Goal: Task Accomplishment & Management: Complete application form

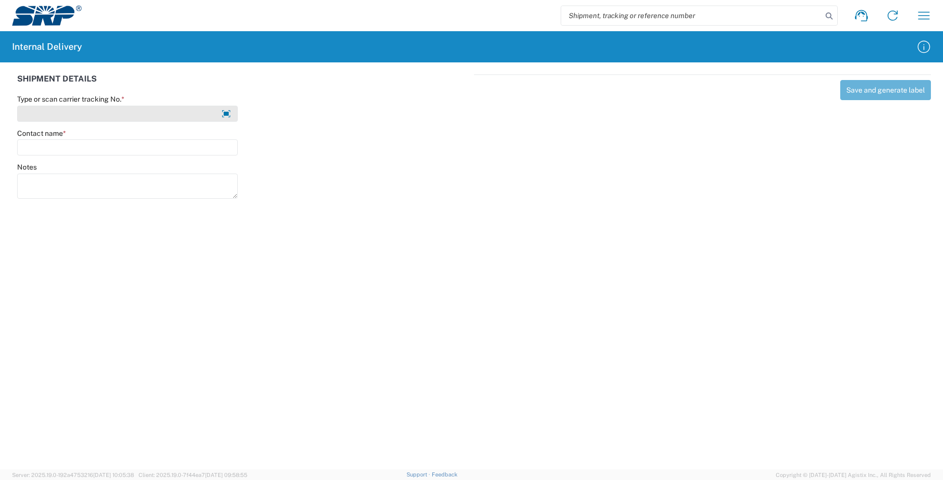
click at [60, 120] on input "Type or scan carrier tracking No. *" at bounding box center [127, 114] width 221 height 16
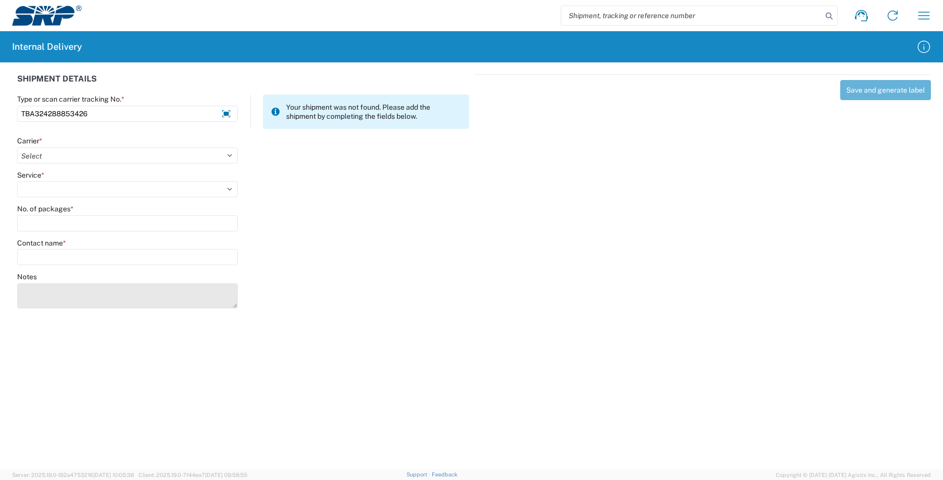
type input "TBA324288853426"
click at [74, 295] on textarea "Notes" at bounding box center [127, 295] width 221 height 25
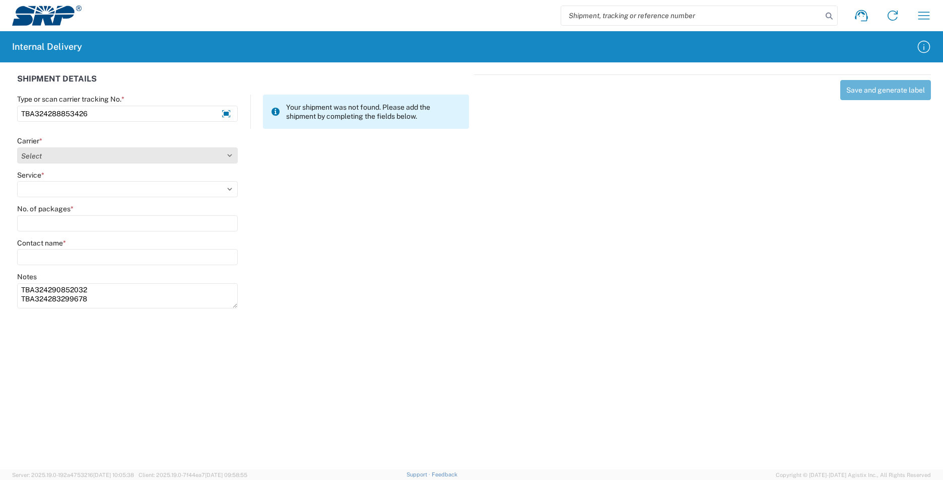
type textarea "TBA324290852032 TBA324283299678"
click at [54, 154] on select "Select AcctPay Amazon Logistics ATI Trucking BC Dimerco Logistics Empire Southw…" at bounding box center [127, 156] width 221 height 16
select select "8933"
click at [17, 148] on select "Select AcctPay Amazon Logistics ATI Trucking BC Dimerco Logistics Empire Southw…" at bounding box center [127, 156] width 221 height 16
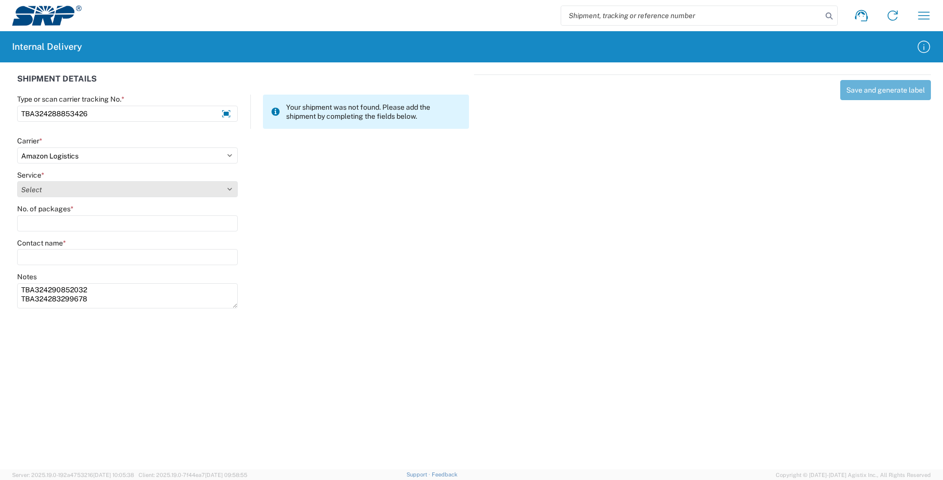
click at [47, 189] on select "Select Amazon Logistics TBA Rail TL Standard 3 - 5 Day" at bounding box center [127, 189] width 221 height 16
select select "24525"
click at [17, 181] on select "Select Amazon Logistics TBA Rail TL Standard 3 - 5 Day" at bounding box center [127, 189] width 221 height 16
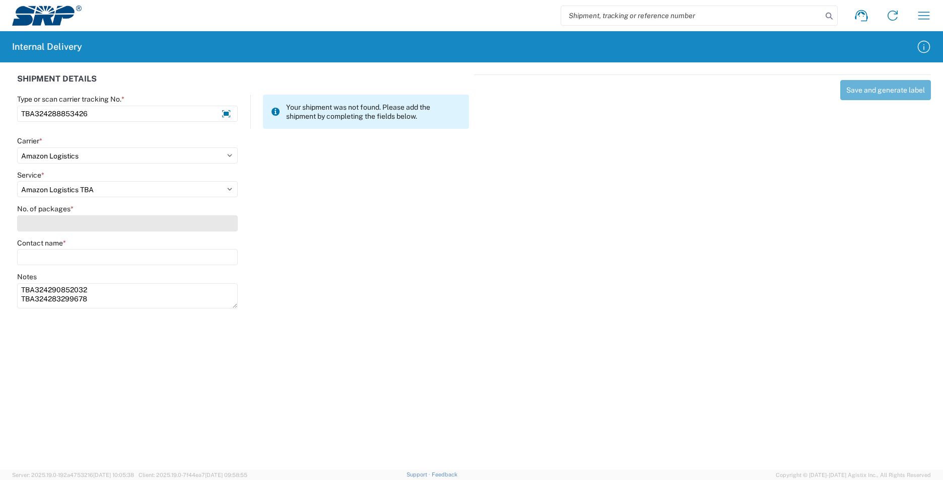
click at [42, 230] on input "No. of packages *" at bounding box center [127, 224] width 221 height 16
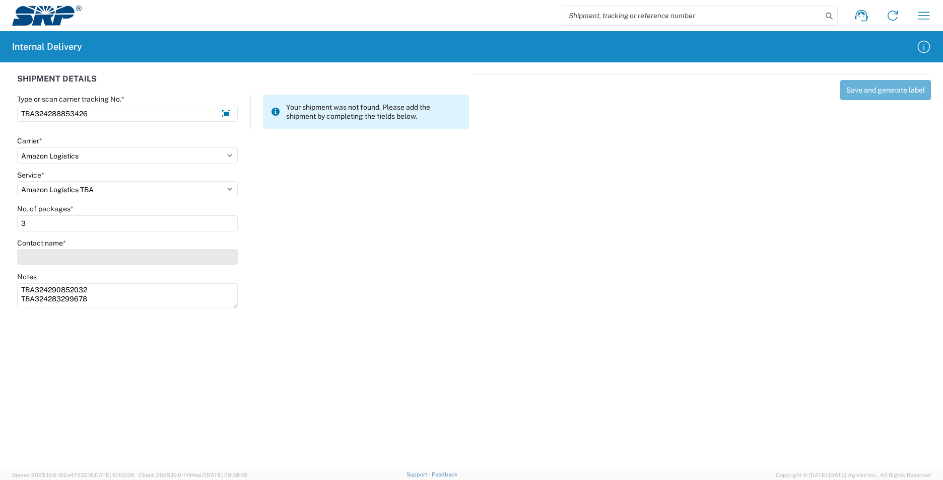
type input "3"
click at [44, 256] on input "Contact name *" at bounding box center [127, 257] width 221 height 16
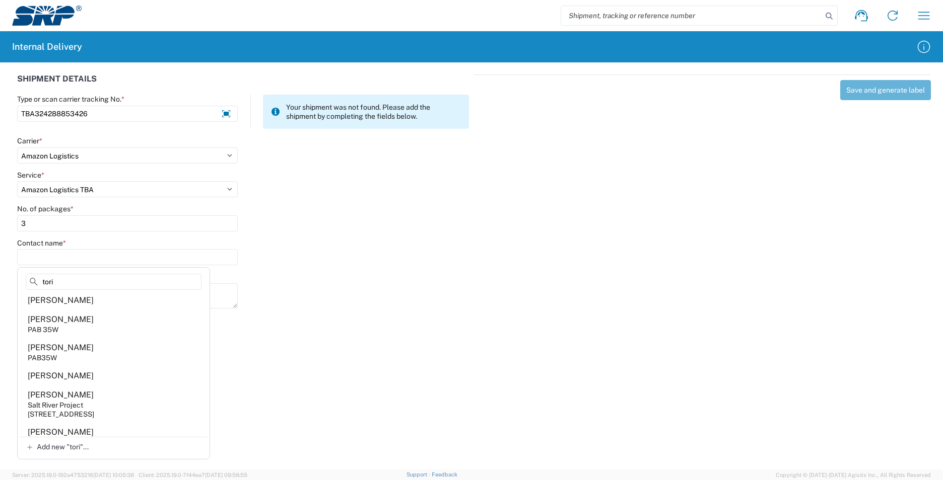
scroll to position [201, 0]
type input "tori"
click at [101, 350] on agx-address-suggestion-item "[PERSON_NAME] PAB35W" at bounding box center [114, 350] width 188 height 28
type input "[PERSON_NAME]"
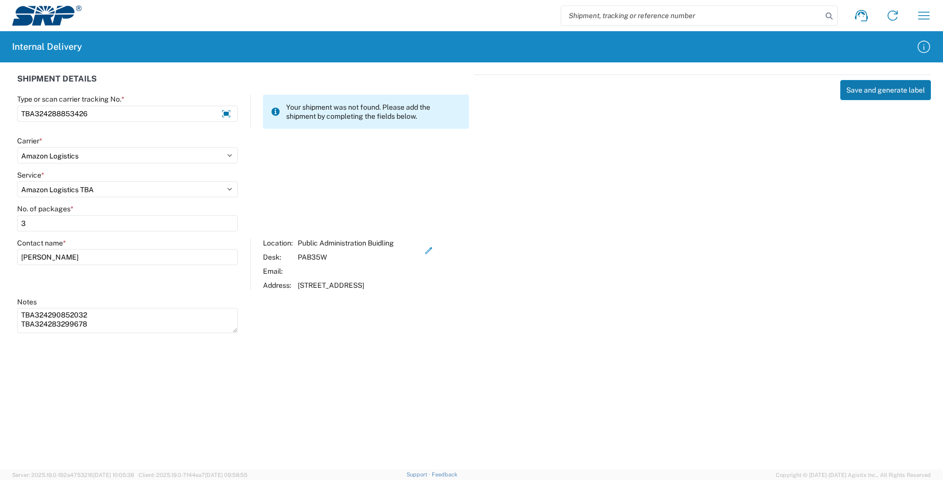
click at [893, 90] on button "Save and generate label" at bounding box center [885, 90] width 91 height 20
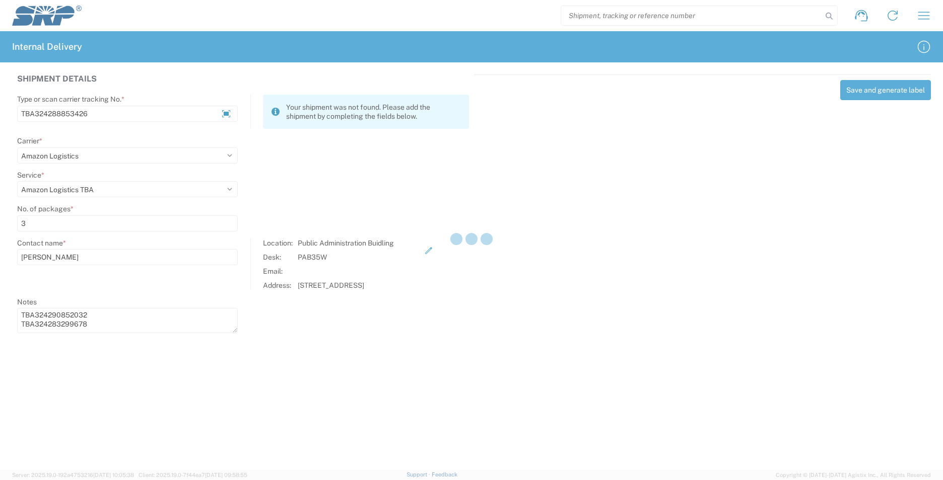
select select
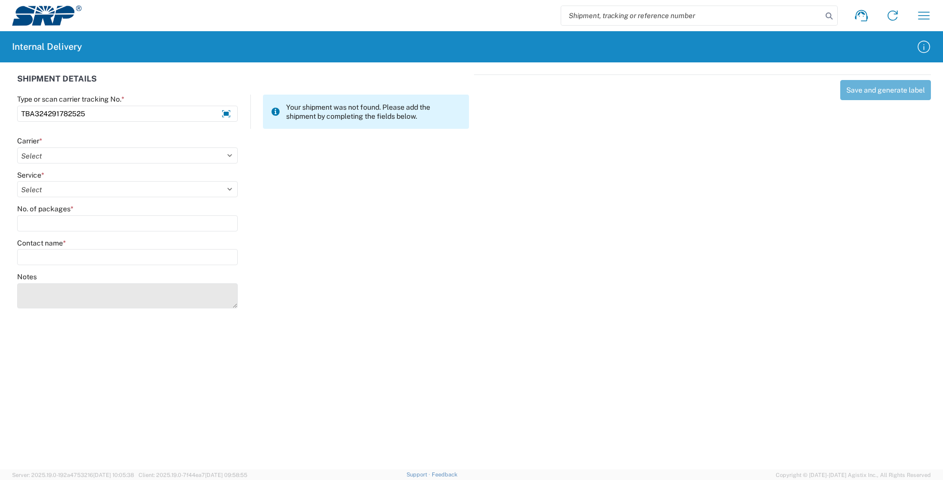
type input "TBA324291782525"
click at [106, 298] on textarea "Notes" at bounding box center [127, 295] width 221 height 25
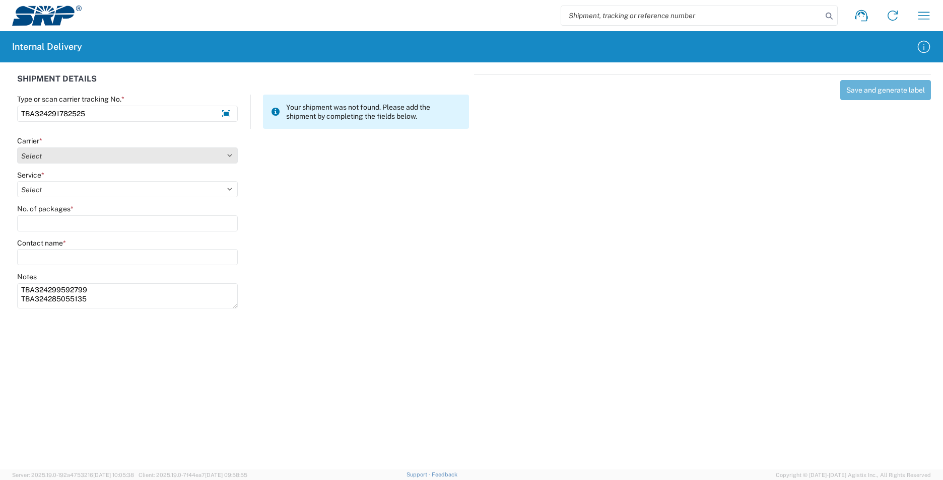
type textarea "TBA324299592799 TBA324285055135"
click at [46, 156] on select "Select AcctPay Amazon Logistics ATI Trucking BC Dimerco Logistics Empire Southw…" at bounding box center [127, 156] width 221 height 16
select select "8933"
click at [17, 148] on select "Select AcctPay Amazon Logistics ATI Trucking BC Dimerco Logistics Empire Southw…" at bounding box center [127, 156] width 221 height 16
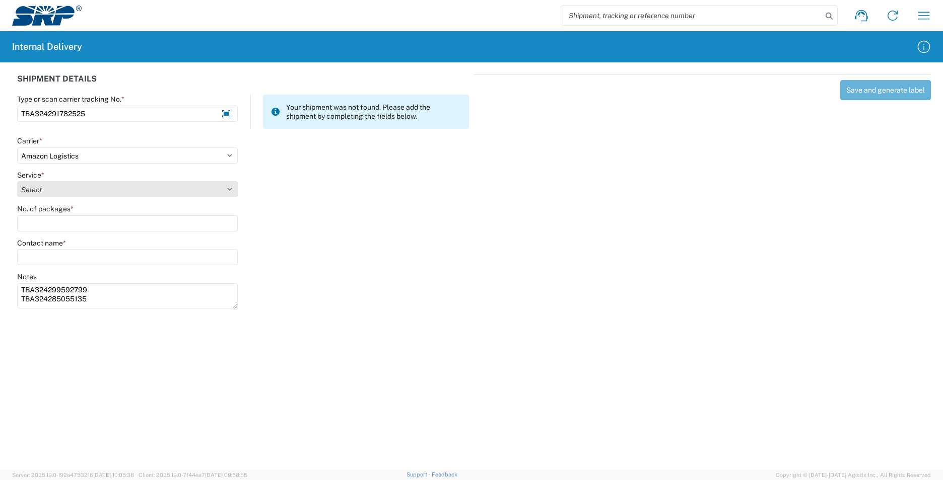
click at [64, 194] on select "Select Amazon Logistics TBA Rail TL Standard 3 - 5 Day" at bounding box center [127, 189] width 221 height 16
select select "24525"
click at [17, 181] on select "Select Amazon Logistics TBA Rail TL Standard 3 - 5 Day" at bounding box center [127, 189] width 221 height 16
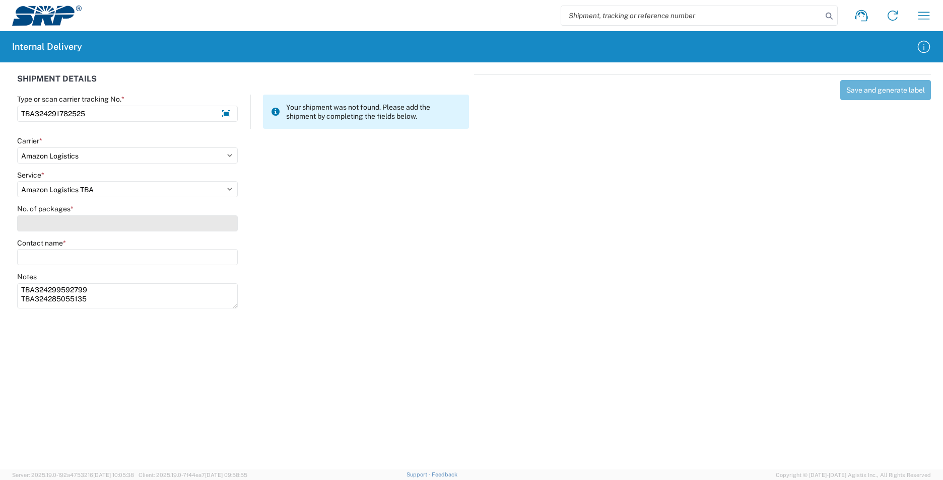
click at [46, 224] on input "No. of packages *" at bounding box center [127, 224] width 221 height 16
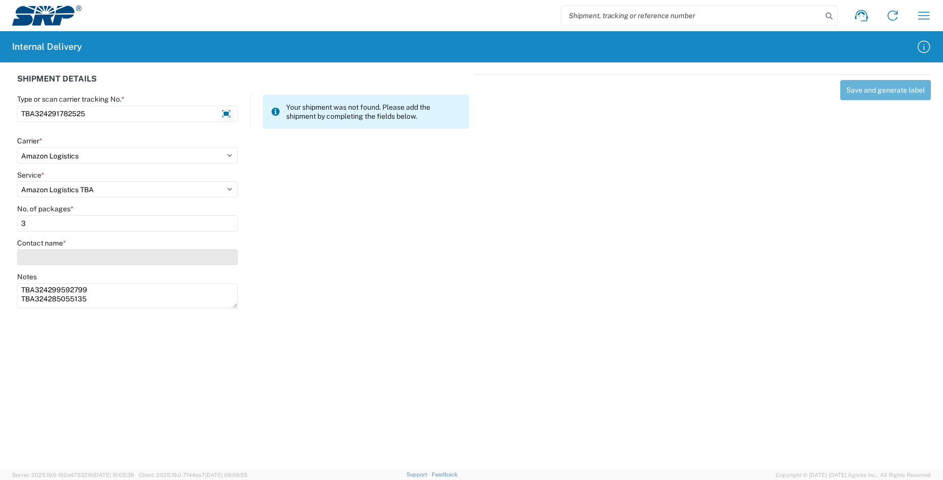
type input "3"
click at [64, 262] on input "Contact name *" at bounding box center [127, 257] width 221 height 16
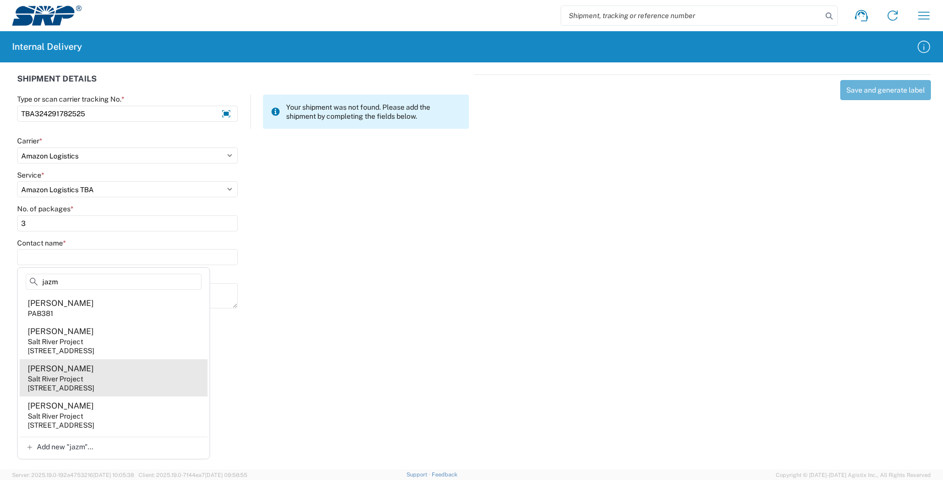
type input "jazm"
click at [155, 379] on agx-address-suggestion-item "[PERSON_NAME] Salt River Project [STREET_ADDRESS]" at bounding box center [114, 378] width 188 height 37
type input "[PERSON_NAME]"
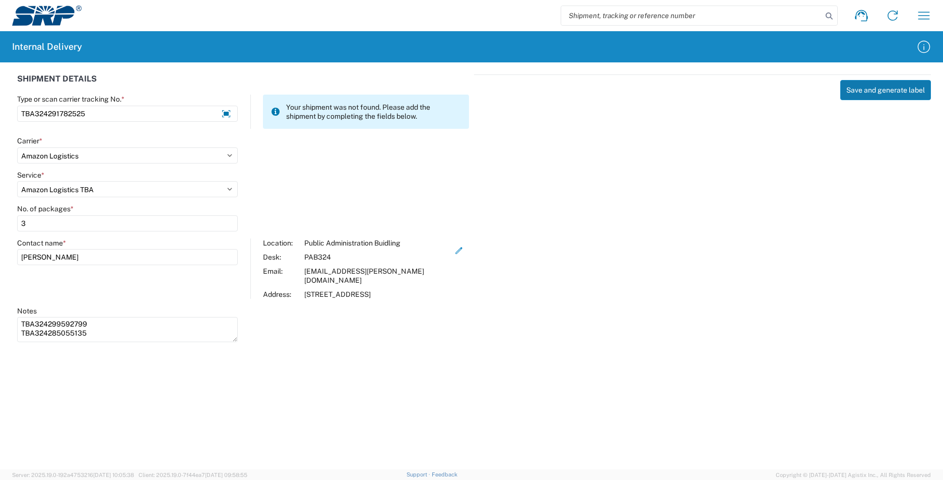
click at [850, 89] on button "Save and generate label" at bounding box center [885, 90] width 91 height 20
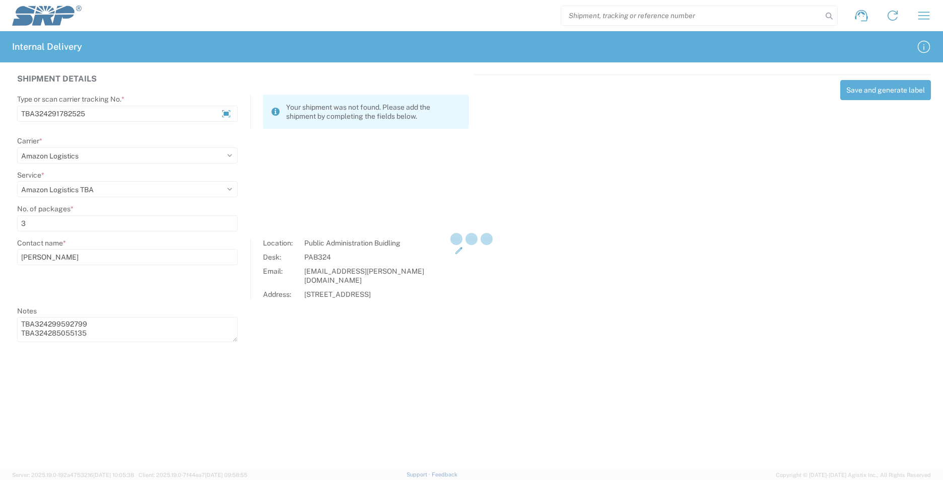
select select
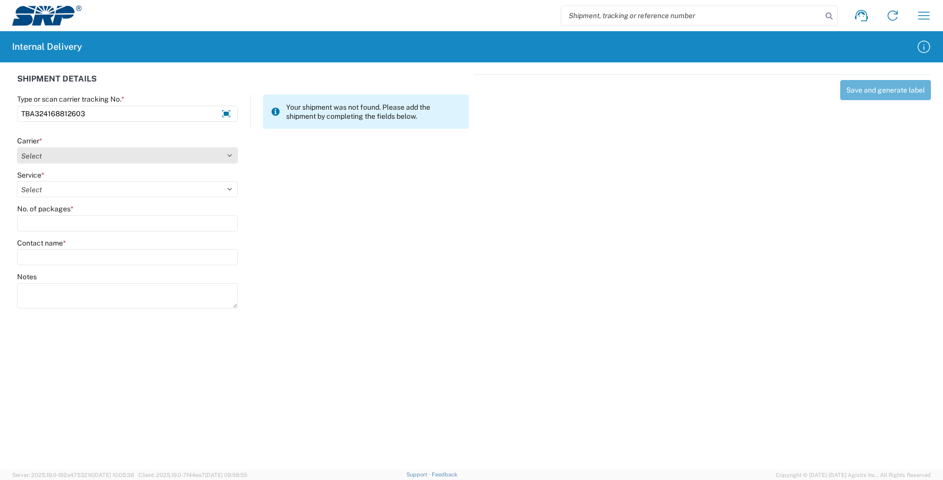
type input "TBA324168812603"
click at [151, 159] on select "Select AcctPay Amazon Logistics ATI Trucking BC Dimerco Logistics Empire Southw…" at bounding box center [127, 156] width 221 height 16
select select "8933"
click at [17, 148] on select "Select AcctPay Amazon Logistics ATI Trucking BC Dimerco Logistics Empire Southw…" at bounding box center [127, 156] width 221 height 16
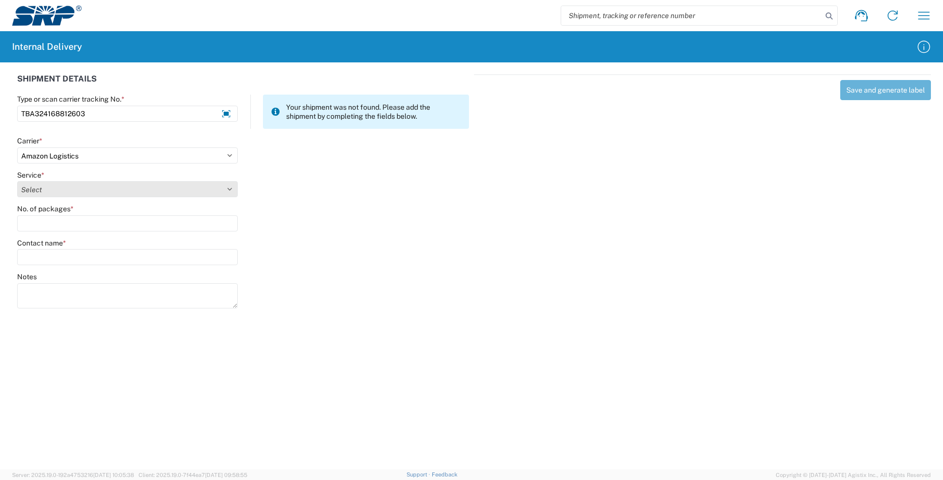
click at [68, 194] on select "Select Amazon Logistics TBA Rail TL Standard 3 - 5 Day" at bounding box center [127, 189] width 221 height 16
select select "24525"
click at [17, 181] on select "Select Amazon Logistics TBA Rail TL Standard 3 - 5 Day" at bounding box center [127, 189] width 221 height 16
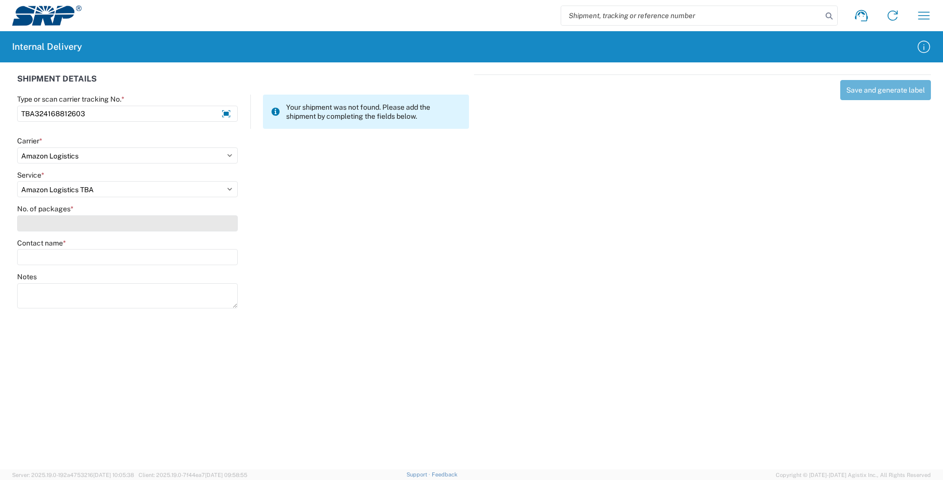
click at [56, 224] on input "No. of packages *" at bounding box center [127, 224] width 221 height 16
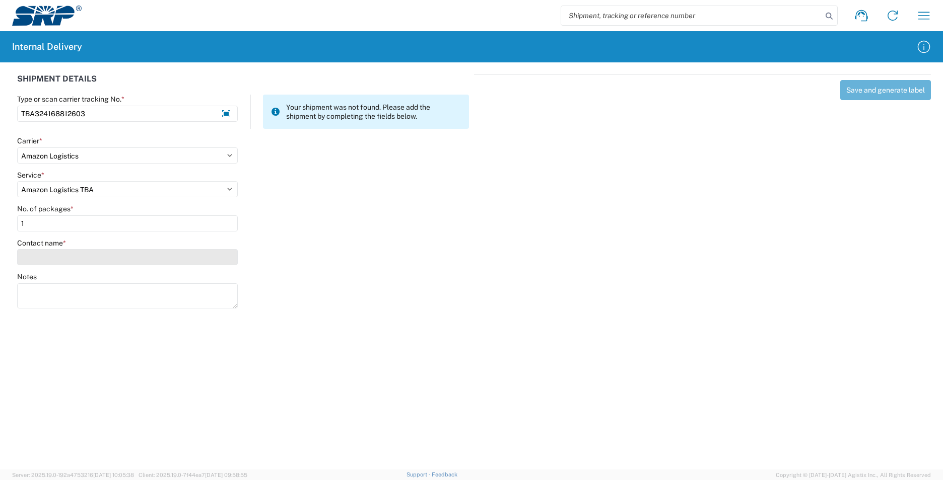
type input "1"
click at [55, 258] on input "Contact name *" at bounding box center [127, 257] width 221 height 16
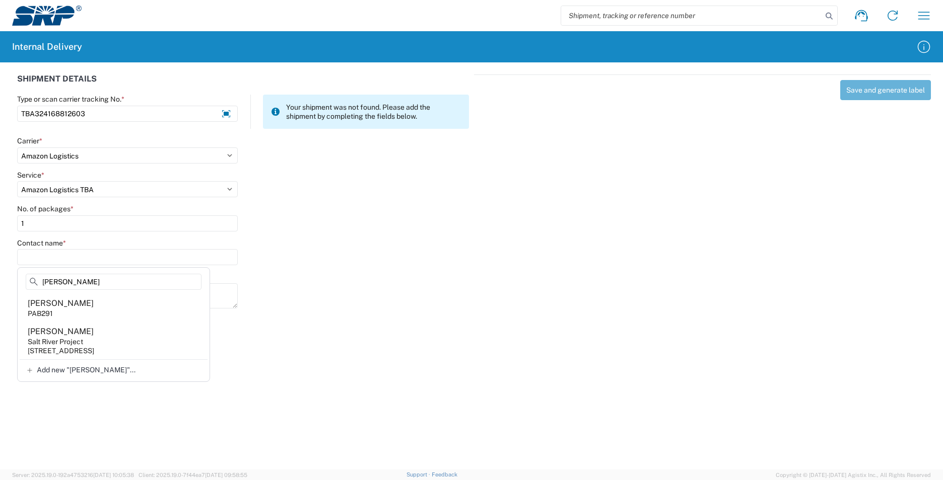
type input "[PERSON_NAME]"
click at [103, 340] on agx-address-suggestion-item "Analy [PERSON_NAME] Salt River Project [STREET_ADDRESS]" at bounding box center [114, 340] width 188 height 37
type input "[PERSON_NAME]"
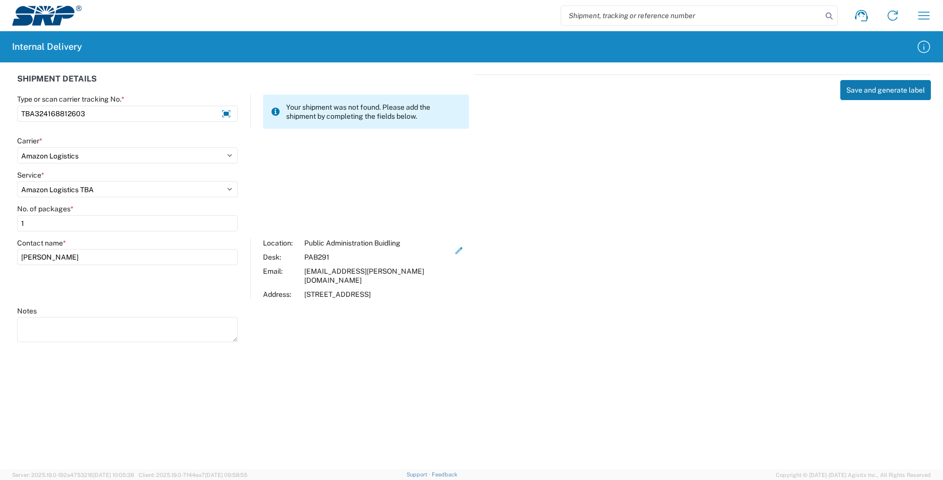
click at [843, 89] on button "Save and generate label" at bounding box center [885, 90] width 91 height 20
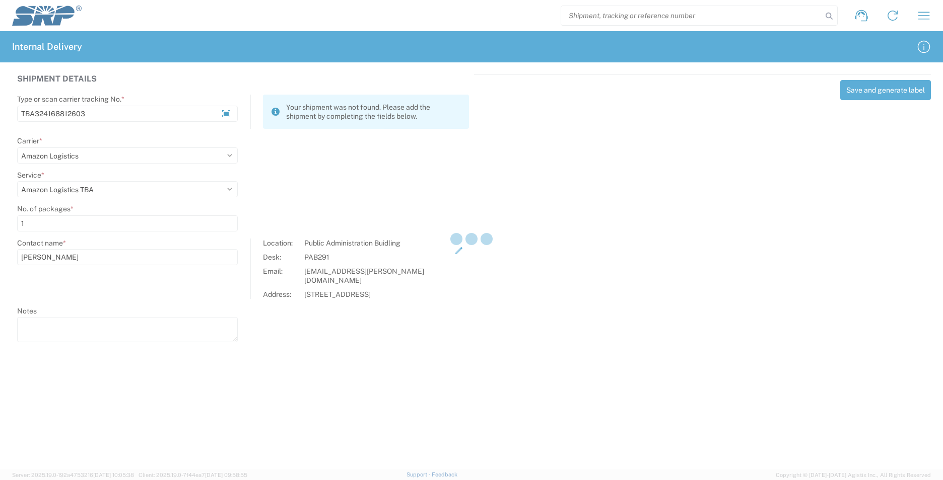
select select
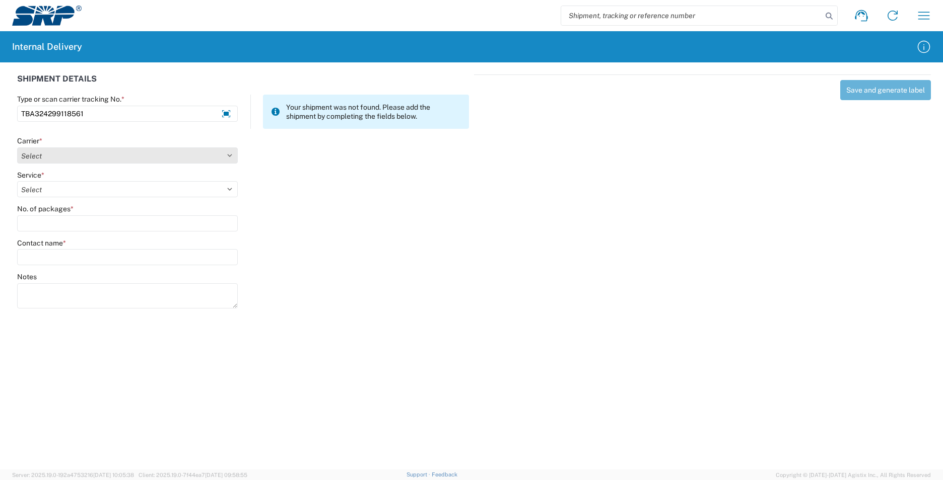
type input "TBA324299118561"
click at [113, 162] on select "Select AcctPay Amazon Logistics ATI Trucking BC Dimerco Logistics Empire Southw…" at bounding box center [127, 156] width 221 height 16
select select "8933"
click at [17, 148] on select "Select AcctPay Amazon Logistics ATI Trucking BC Dimerco Logistics Empire Southw…" at bounding box center [127, 156] width 221 height 16
click at [58, 198] on agx-form-control-wrapper-v2 "Service * Select" at bounding box center [127, 188] width 231 height 34
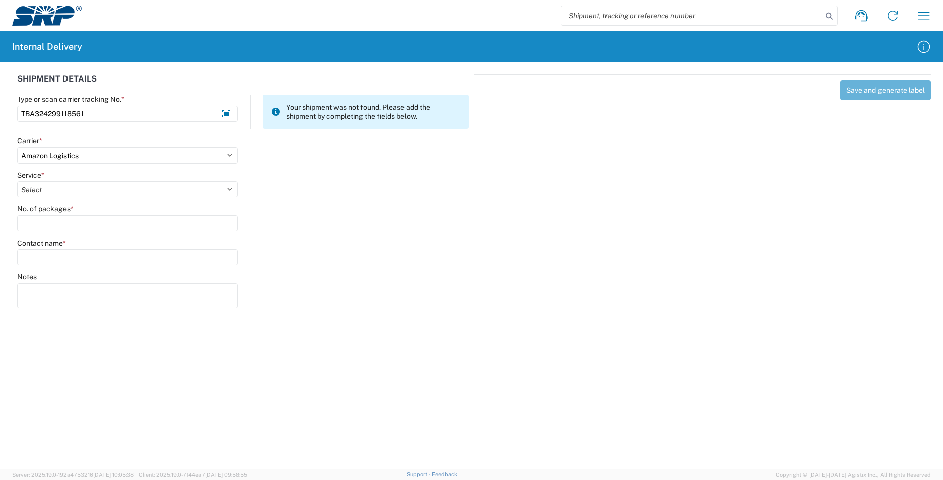
select select "24525"
click at [17, 181] on select "Select Amazon Logistics TBA Rail TL Standard 3 - 5 Day" at bounding box center [127, 189] width 221 height 16
click at [52, 223] on input "No. of packages *" at bounding box center [127, 224] width 221 height 16
type input "1"
click at [43, 255] on input "Contact name *" at bounding box center [127, 257] width 221 height 16
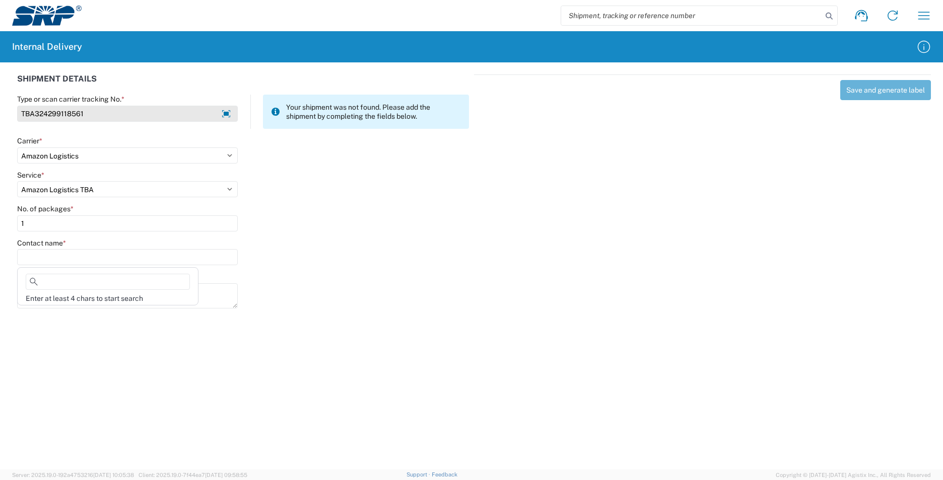
click at [104, 112] on input "TBA324299118561" at bounding box center [127, 114] width 221 height 16
click at [103, 112] on input "TBA324299118561" at bounding box center [127, 114] width 221 height 16
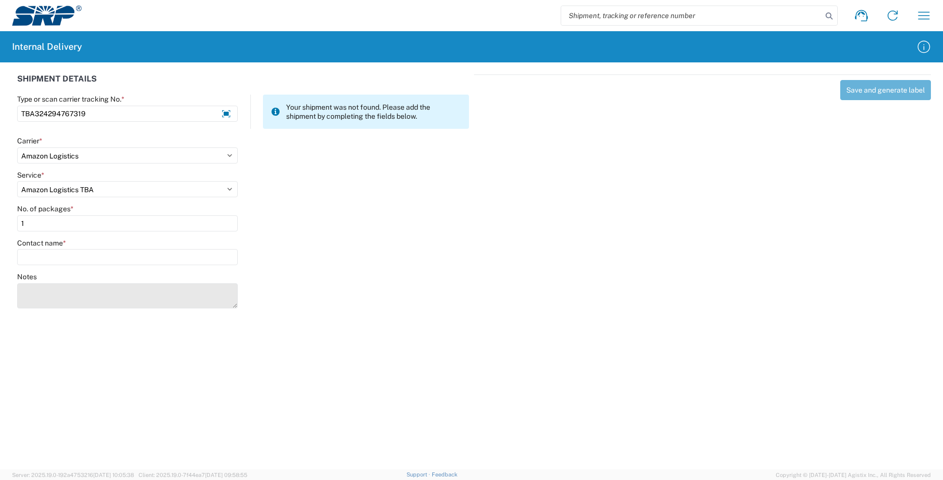
type input "TBA324294767319"
click at [115, 289] on textarea "Notes" at bounding box center [127, 295] width 221 height 25
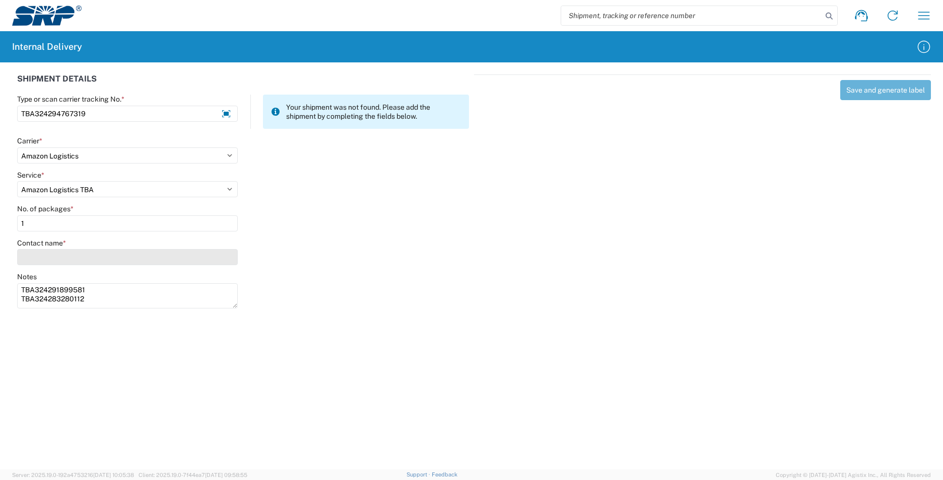
type textarea "TBA324291899581 TBA324283280112"
click at [42, 254] on input "Contact name *" at bounding box center [127, 257] width 221 height 16
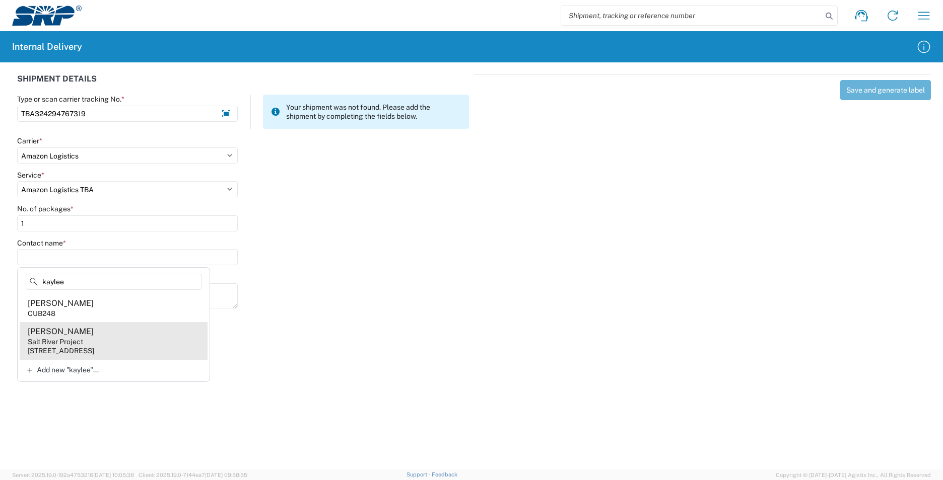
type input "kaylee"
click at [110, 343] on agx-address-suggestion-item "[PERSON_NAME] Salt River Project [STREET_ADDRESS]" at bounding box center [114, 340] width 188 height 37
type input "[PERSON_NAME]"
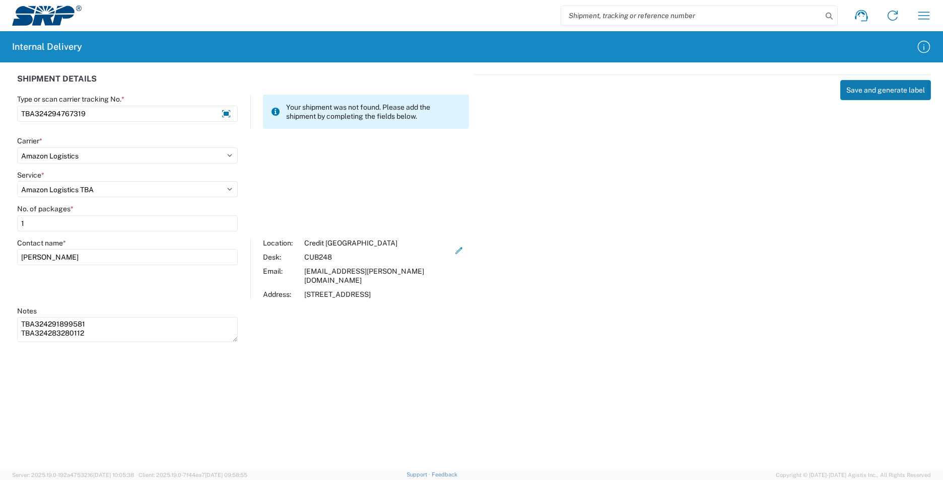
click at [883, 93] on button "Save and generate label" at bounding box center [885, 90] width 91 height 20
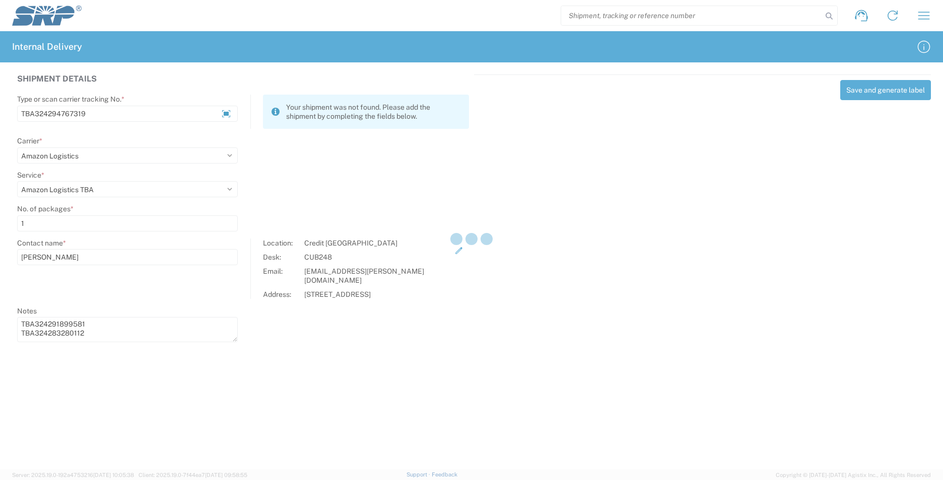
select select
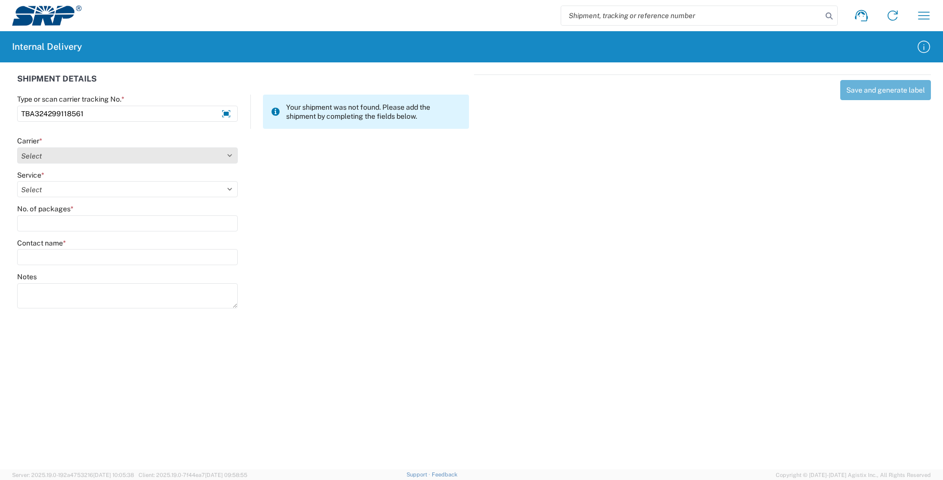
type input "TBA324299118561"
click at [181, 156] on select "Select AcctPay Amazon Logistics ATI Trucking BC Dimerco Logistics Empire Southw…" at bounding box center [127, 156] width 221 height 16
select select "8933"
click at [17, 148] on select "Select AcctPay Amazon Logistics ATI Trucking BC Dimerco Logistics Empire Southw…" at bounding box center [127, 156] width 221 height 16
select select "24525"
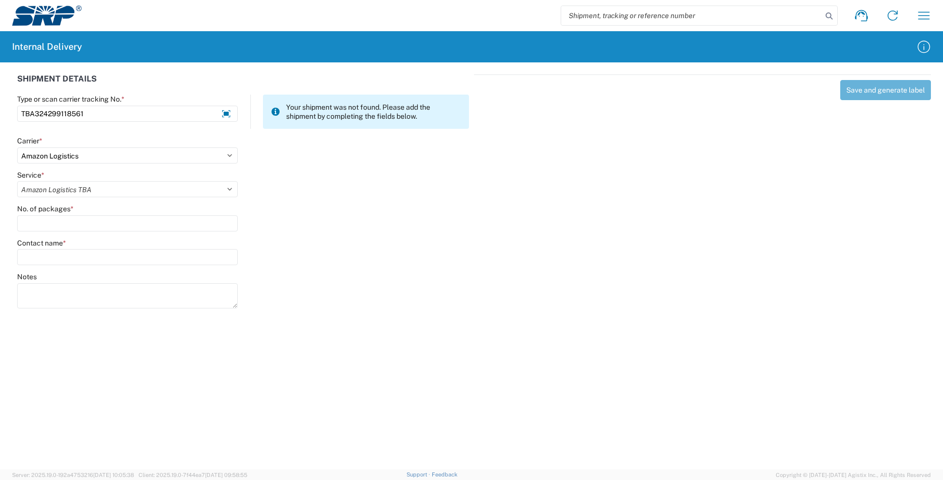
click at [17, 181] on select "Select Amazon Logistics TBA Rail TL Standard 3 - 5 Day" at bounding box center [127, 189] width 221 height 16
click at [49, 221] on input "No. of packages *" at bounding box center [127, 224] width 221 height 16
type input "1"
click at [49, 254] on input "Contact name *" at bounding box center [127, 257] width 221 height 16
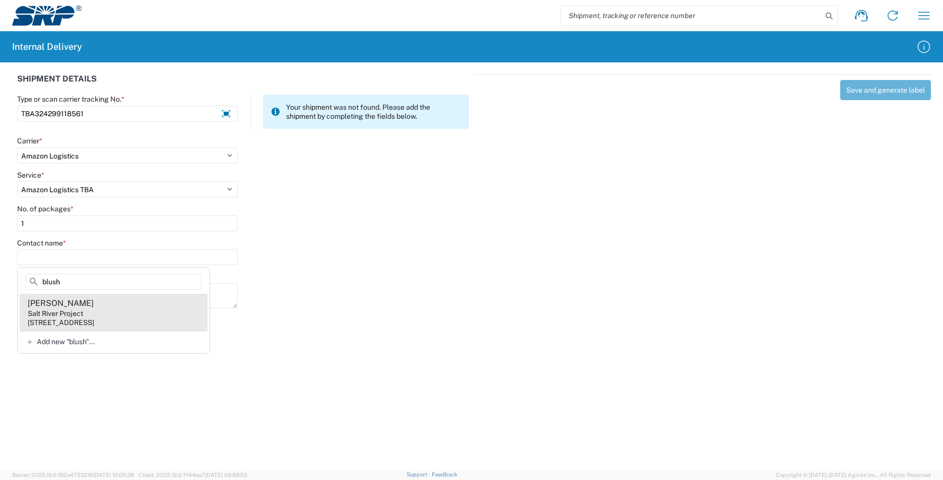
type input "blush"
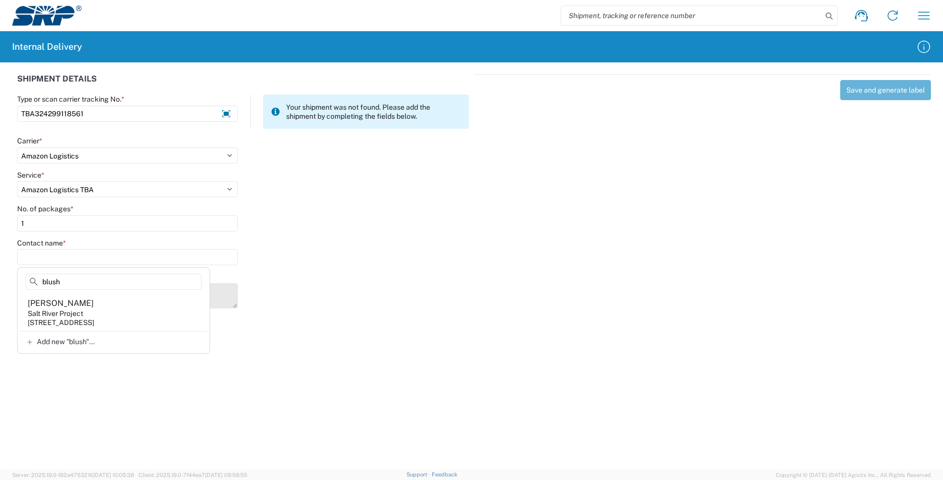
click at [96, 313] on agx-address-suggestion-item "[PERSON_NAME] Salt River Project [STREET_ADDRESS]" at bounding box center [114, 312] width 188 height 37
type input "[PERSON_NAME]"
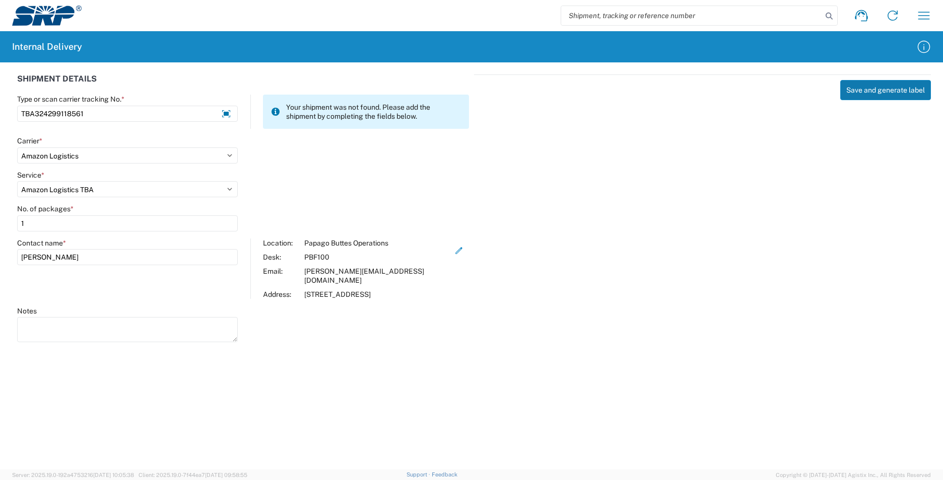
click at [885, 91] on button "Save and generate label" at bounding box center [885, 90] width 91 height 20
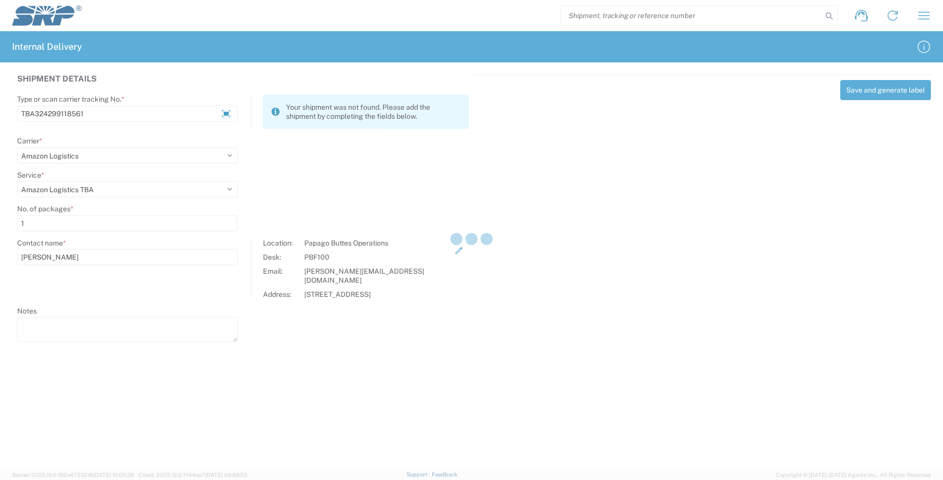
select select
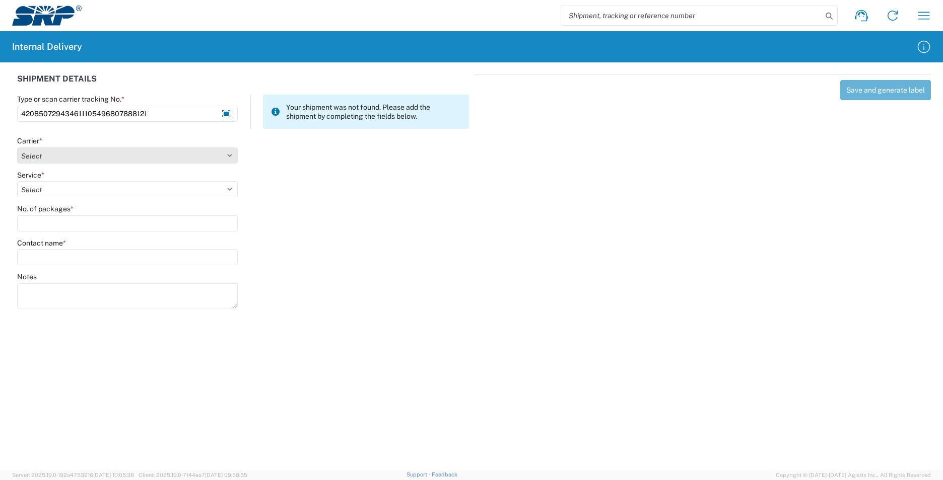
type input "420850729434611105496807888121"
click at [54, 161] on select "Select AcctPay Amazon Logistics ATI Trucking BC Dimerco Logistics Empire Southw…" at bounding box center [127, 156] width 221 height 16
select select "137"
click at [17, 148] on select "Select AcctPay Amazon Logistics ATI Trucking BC Dimerco Logistics Empire Southw…" at bounding box center [127, 156] width 221 height 16
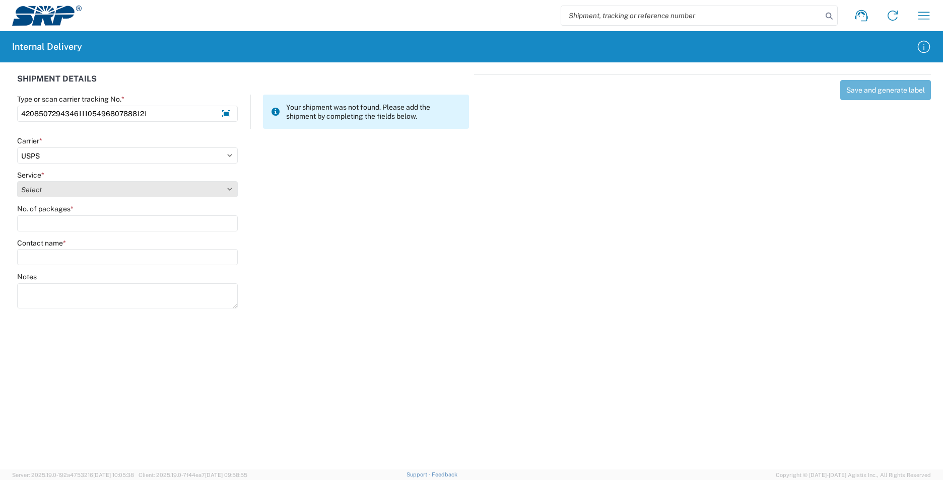
click at [45, 190] on select "Select 3 - 5 Day Bound Printed Matter Express Mail Flat-Rate Envelope Express M…" at bounding box center [127, 189] width 221 height 16
select select "17817"
click at [45, 192] on select "Select 3 - 5 Day Bound Printed Matter Express Mail Flat-Rate Envelope Express M…" at bounding box center [127, 189] width 221 height 16
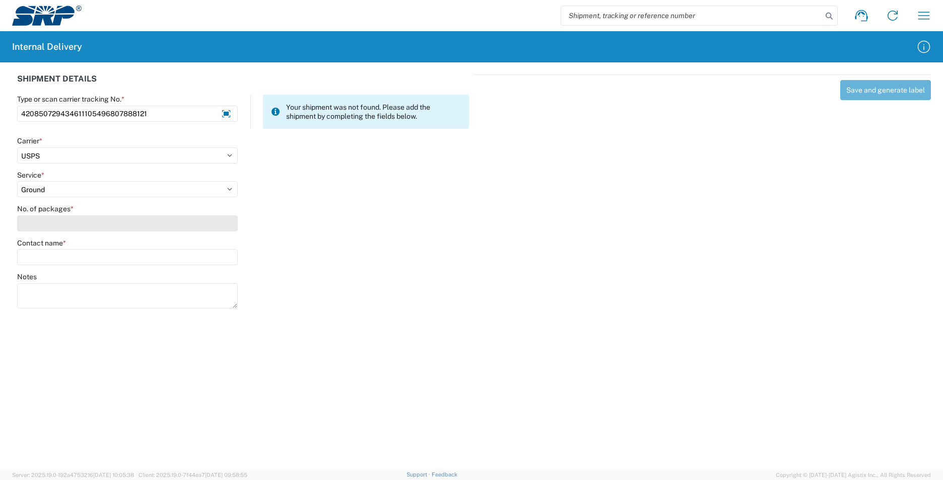
click at [42, 222] on input "No. of packages *" at bounding box center [127, 224] width 221 height 16
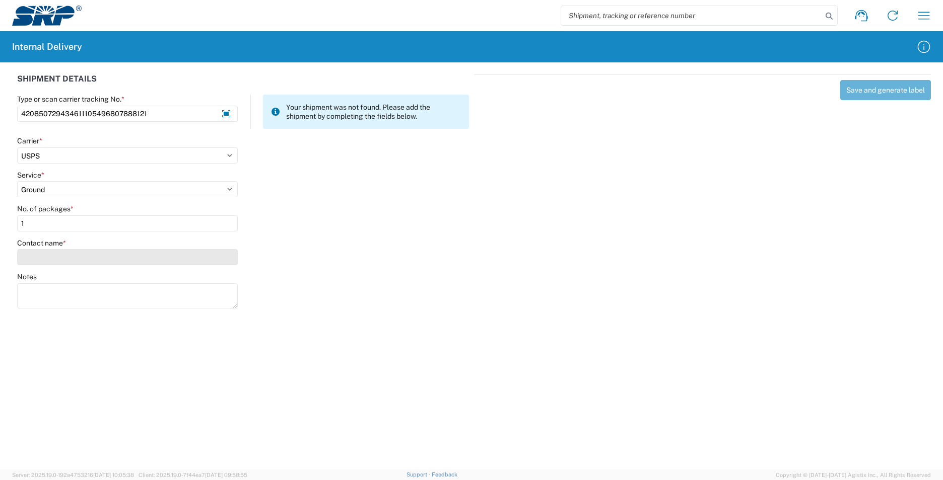
type input "1"
click at [39, 257] on input "Contact name *" at bounding box center [127, 257] width 221 height 16
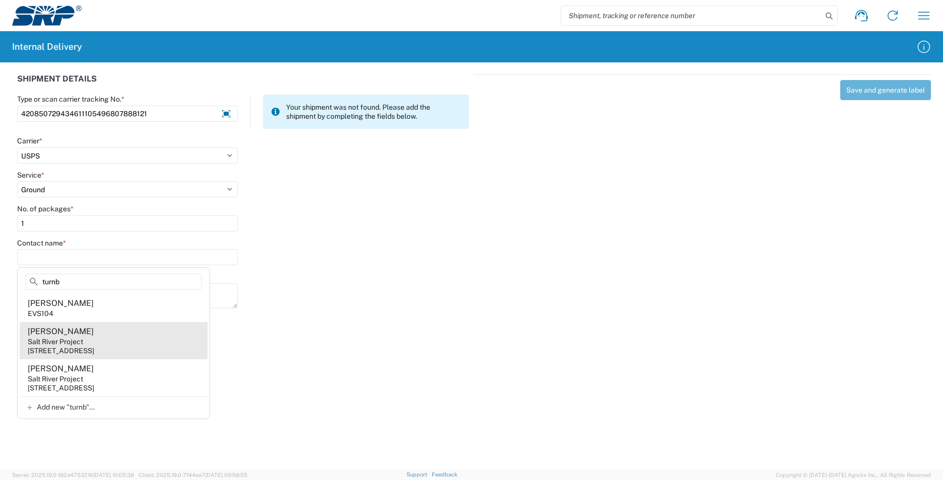
type input "turnb"
click at [150, 341] on agx-address-suggestion-item "[PERSON_NAME] Salt River Project [STREET_ADDRESS]" at bounding box center [114, 340] width 188 height 37
type input "[PERSON_NAME]"
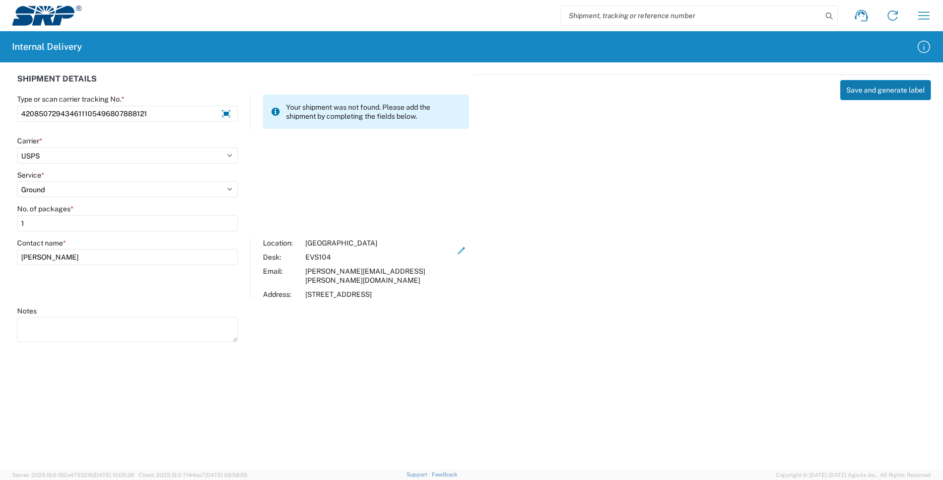
click at [875, 93] on button "Save and generate label" at bounding box center [885, 90] width 91 height 20
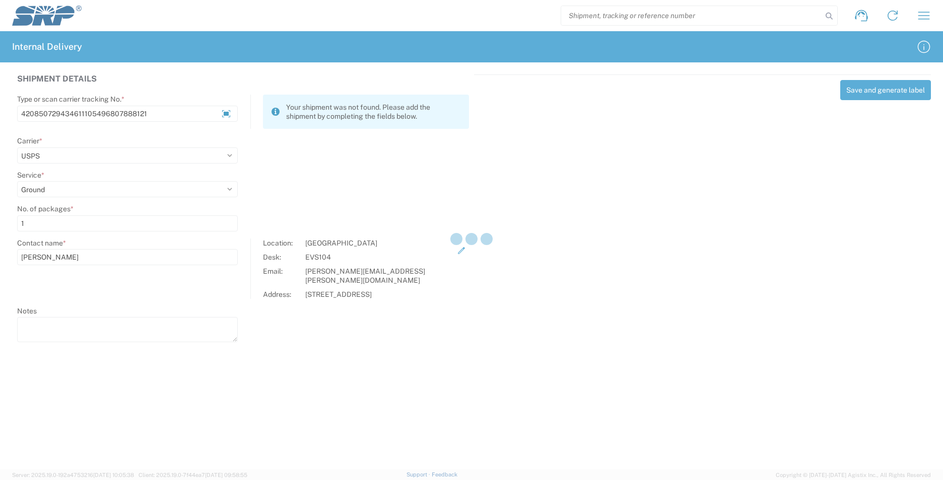
select select
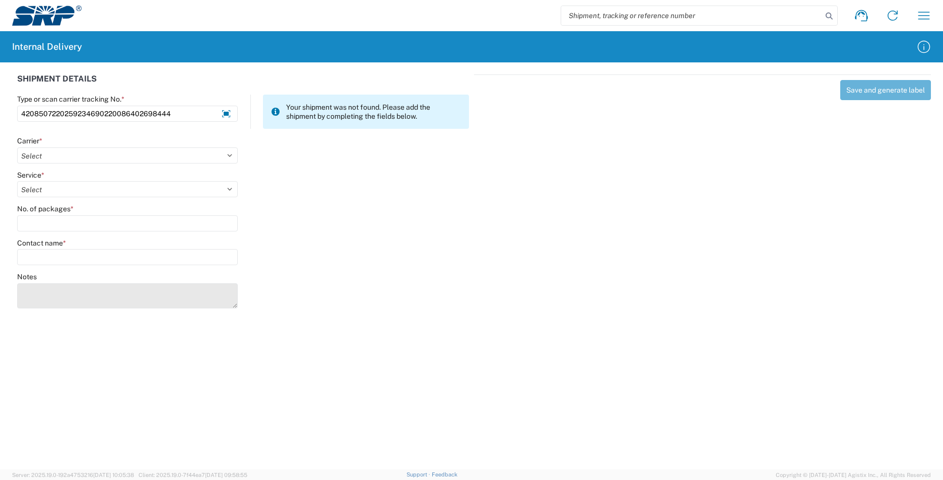
type input "4208507220259234690220086402698444"
click at [162, 290] on textarea "Notes" at bounding box center [127, 295] width 221 height 25
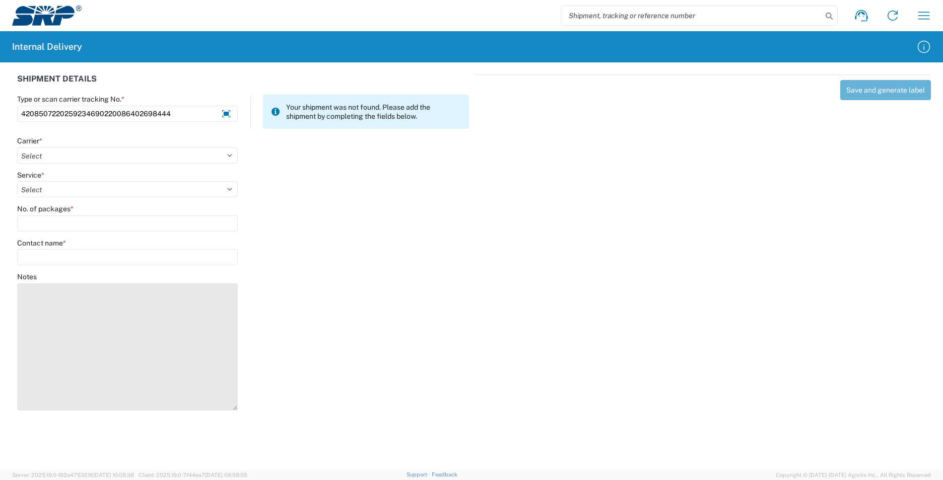
drag, startPoint x: 232, startPoint y: 307, endPoint x: 214, endPoint y: 398, distance: 93.3
click at [230, 408] on textarea "Notes" at bounding box center [127, 346] width 221 height 127
type textarea "4"
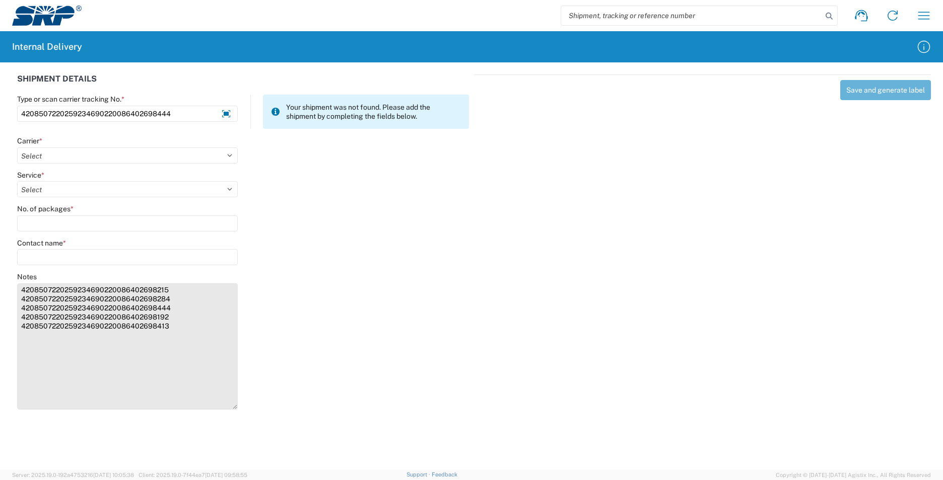
drag, startPoint x: 171, startPoint y: 308, endPoint x: 23, endPoint y: 309, distance: 148.5
click at [23, 309] on textarea "4208507220259234690220086402698215 4208507220259234690220086402698284 420850722…" at bounding box center [127, 346] width 221 height 126
click at [27, 331] on div "SHIPMENT DETAILS Type or scan carrier tracking No. * 42085072202592346902200864…" at bounding box center [471, 240] width 943 height 356
click at [28, 332] on textarea "4208507220259234690220086402698215 4208507220259234690220086402698284 420850722…" at bounding box center [127, 346] width 221 height 126
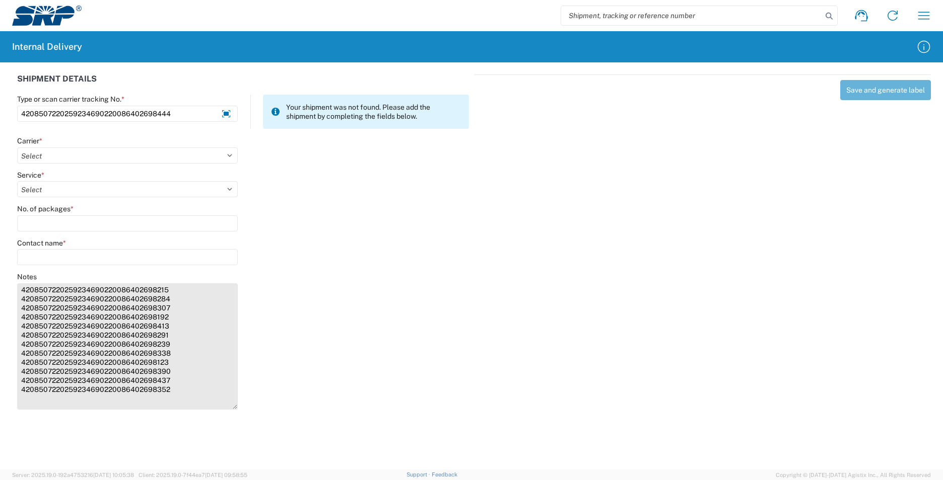
scroll to position [3, 0]
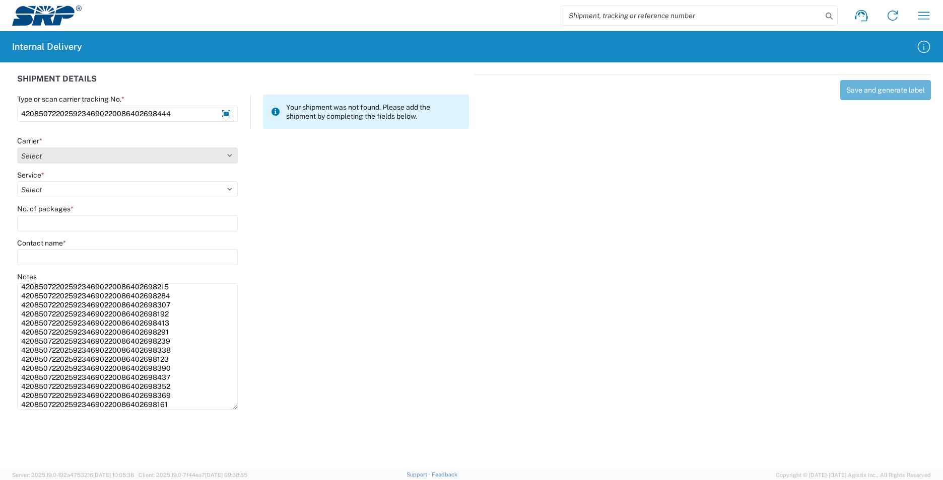
type textarea "4208507220259234690220086402698215 4208507220259234690220086402698284 420850722…"
click at [62, 156] on select "Select AcctPay Amazon Logistics ATI Trucking BC Dimerco Logistics Empire Southw…" at bounding box center [127, 156] width 221 height 16
select select "137"
click at [17, 148] on select "Select AcctPay Amazon Logistics ATI Trucking BC Dimerco Logistics Empire Southw…" at bounding box center [127, 156] width 221 height 16
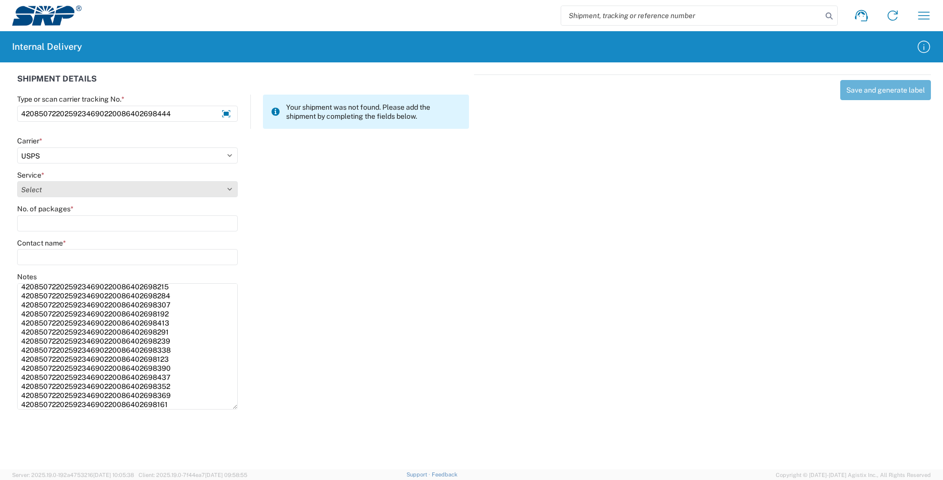
click at [40, 191] on select "Select 3 - 5 Day Bound Printed Matter Express Mail Flat-Rate Envelope Express M…" at bounding box center [127, 189] width 221 height 16
select select "17817"
click at [17, 181] on select "Select 3 - 5 Day Bound Printed Matter Express Mail Flat-Rate Envelope Express M…" at bounding box center [127, 189] width 221 height 16
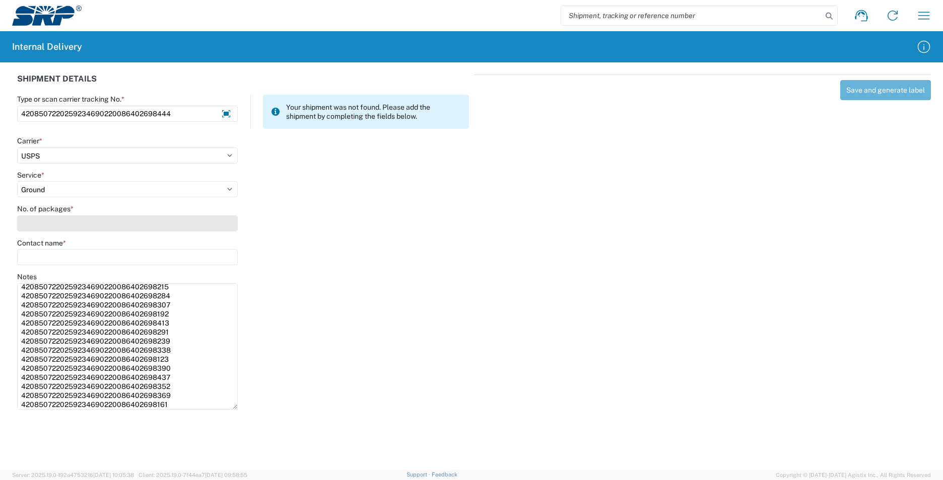
click at [47, 226] on input "No. of packages *" at bounding box center [127, 224] width 221 height 16
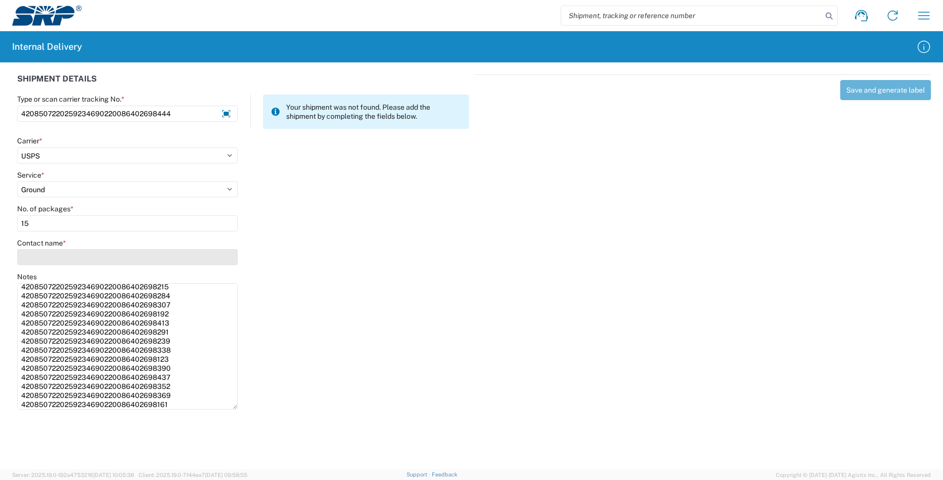
type input "15"
click at [58, 256] on input "Contact name *" at bounding box center [127, 257] width 221 height 16
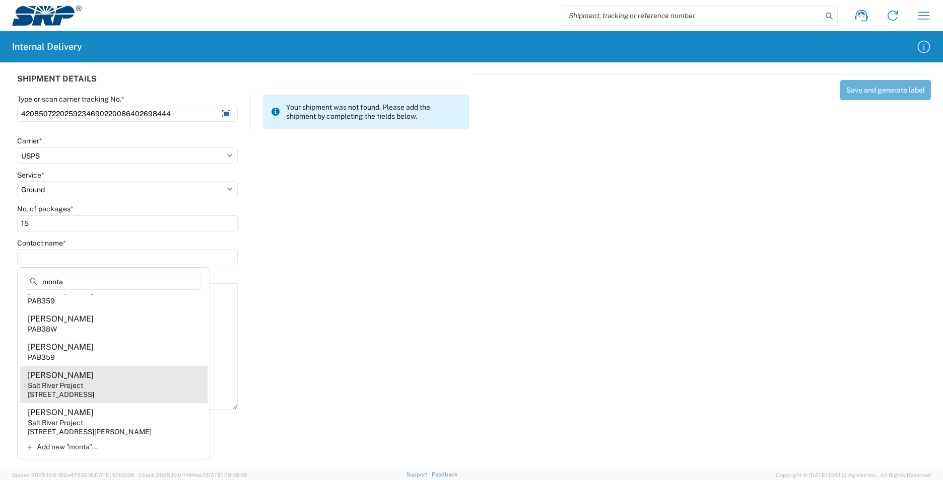
scroll to position [16, 0]
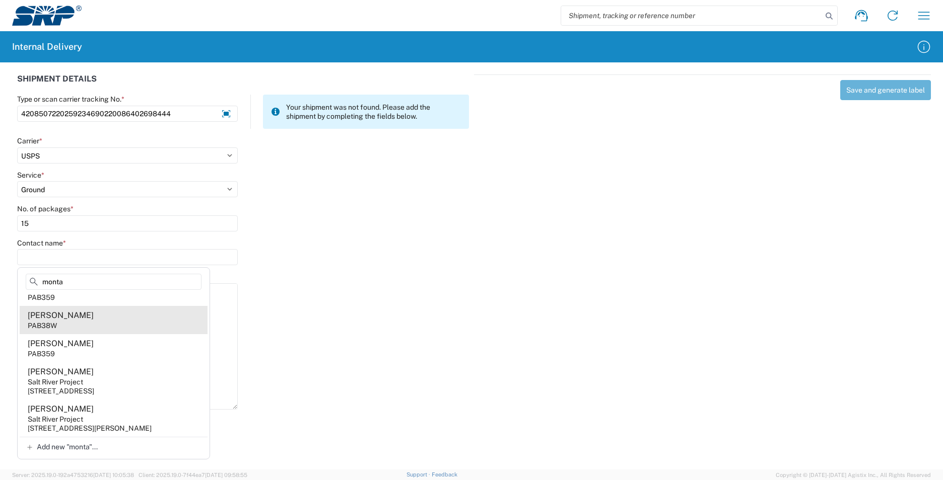
type input "monta"
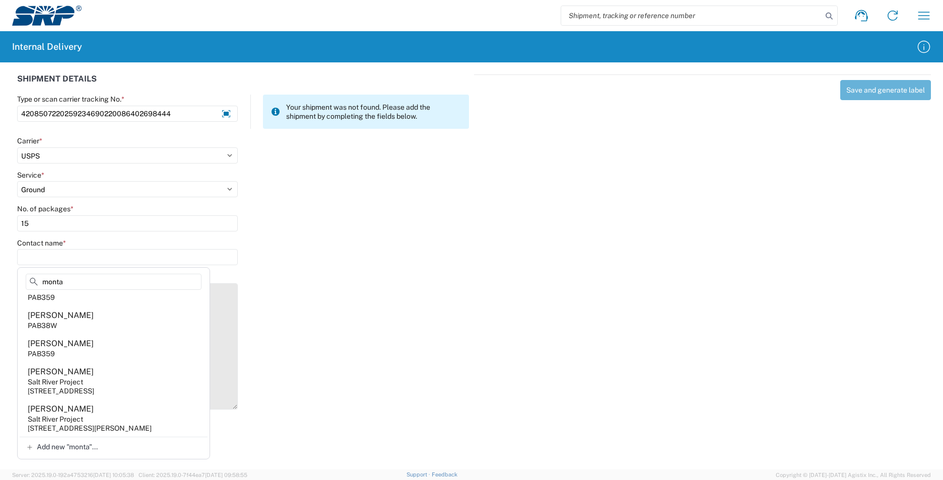
click at [69, 319] on div "[PERSON_NAME]" at bounding box center [61, 315] width 66 height 11
type input "[PERSON_NAME]"
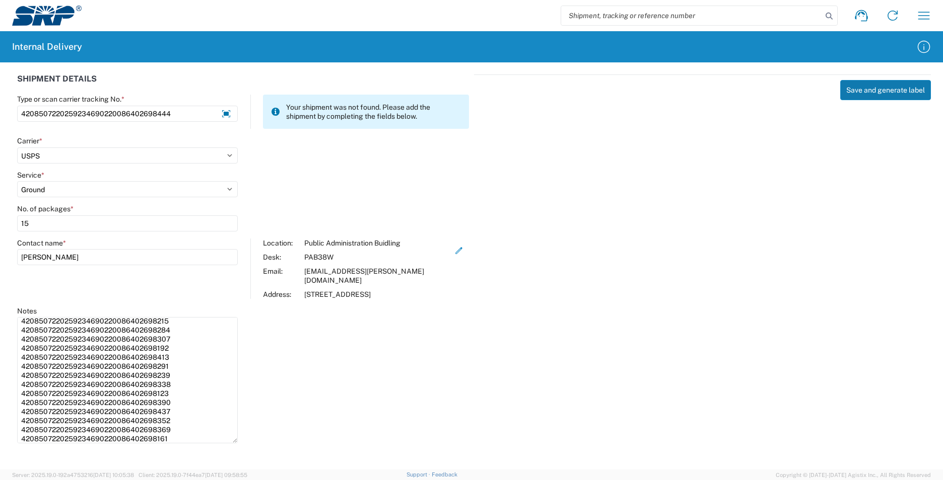
click at [888, 88] on button "Save and generate label" at bounding box center [885, 90] width 91 height 20
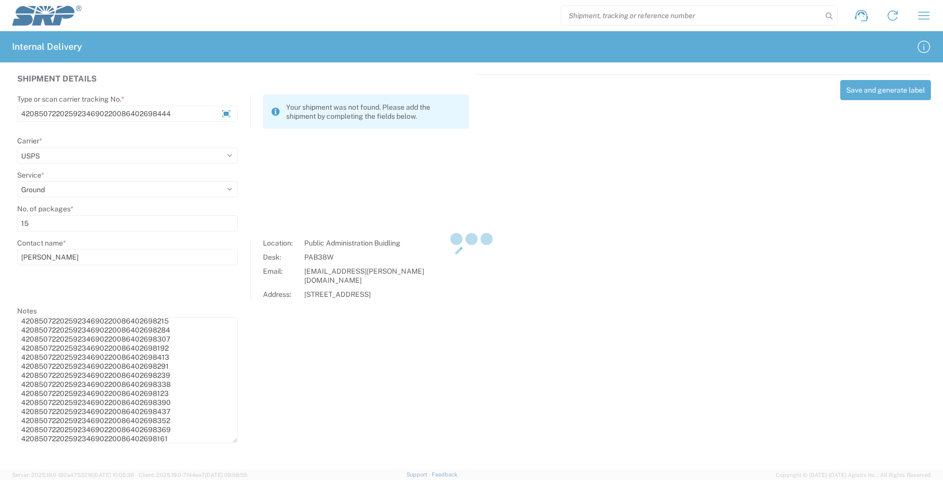
select select
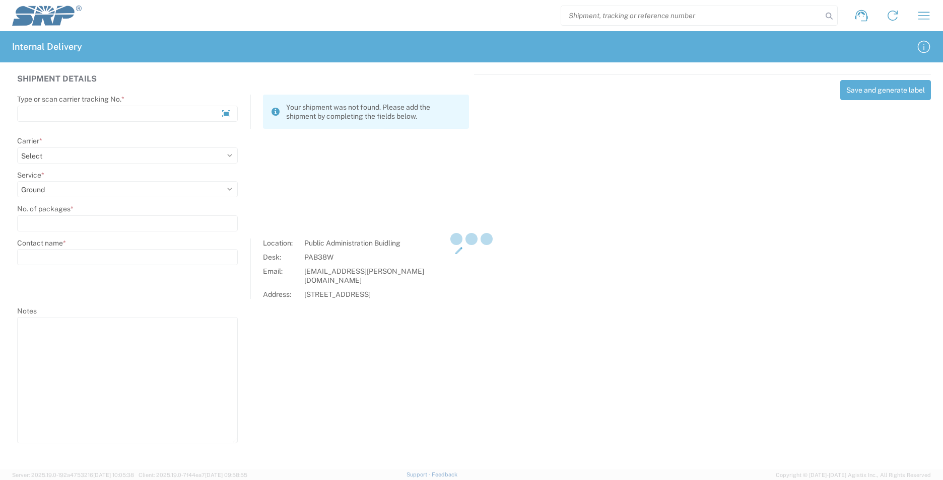
select select
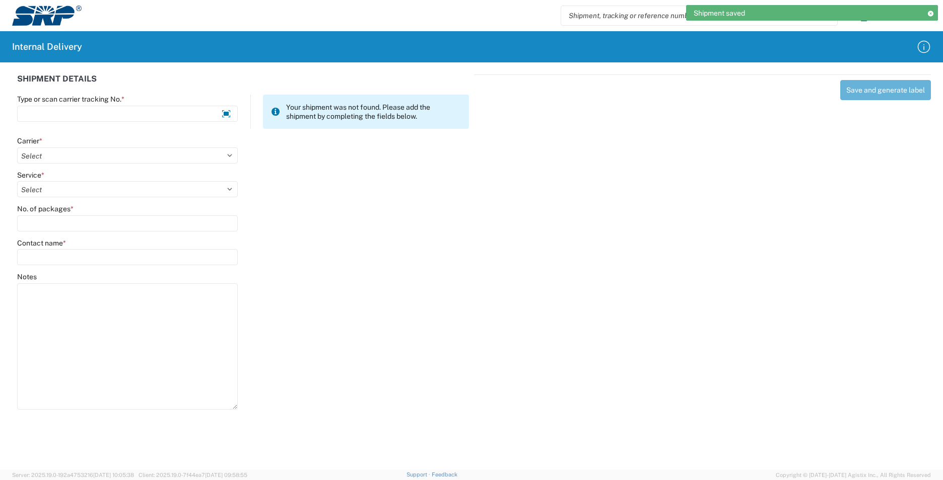
scroll to position [0, 0]
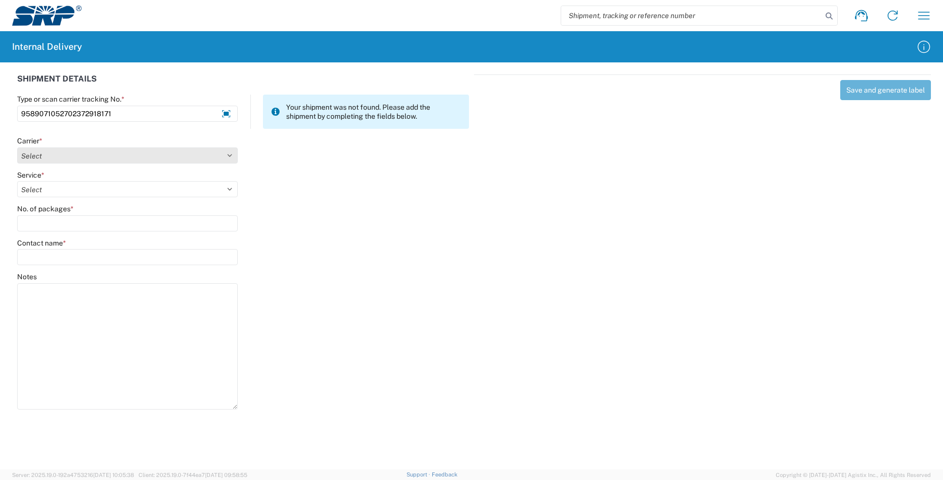
type input "9589071052702372918171"
click at [92, 153] on select "Select AcctPay Amazon Logistics ATI Trucking BC Dimerco Logistics Empire Southw…" at bounding box center [127, 156] width 221 height 16
select select "137"
click at [17, 148] on select "Select AcctPay Amazon Logistics ATI Trucking BC Dimerco Logistics Empire Southw…" at bounding box center [127, 156] width 221 height 16
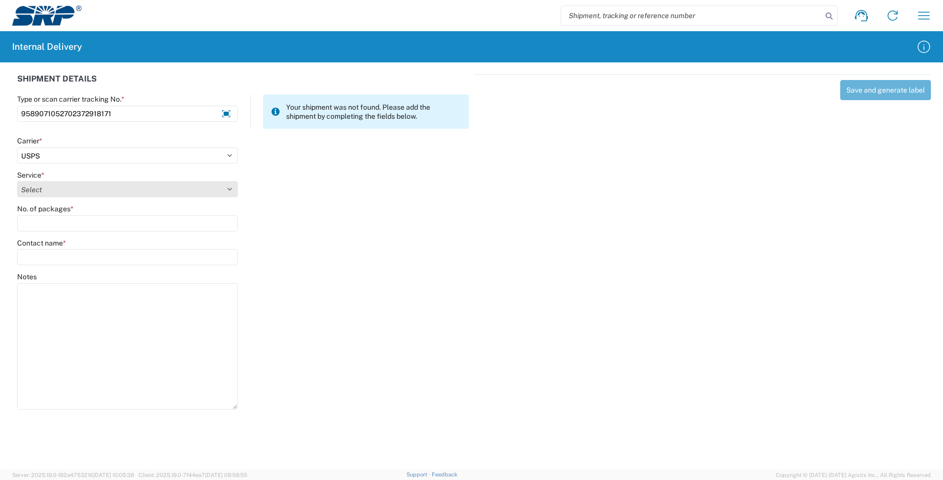
click at [43, 190] on select "Select 3 - 5 Day Bound Printed Matter Express Mail Flat-Rate Envelope Express M…" at bounding box center [127, 189] width 221 height 16
select select "17817"
click at [42, 192] on select "Select 3 - 5 Day Bound Printed Matter Express Mail Flat-Rate Envelope Express M…" at bounding box center [127, 189] width 221 height 16
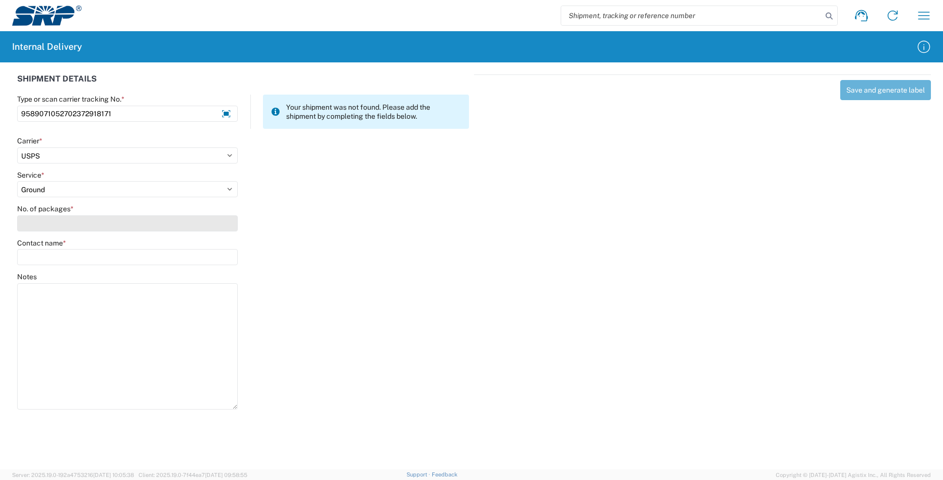
click at [36, 219] on input "No. of packages *" at bounding box center [127, 224] width 221 height 16
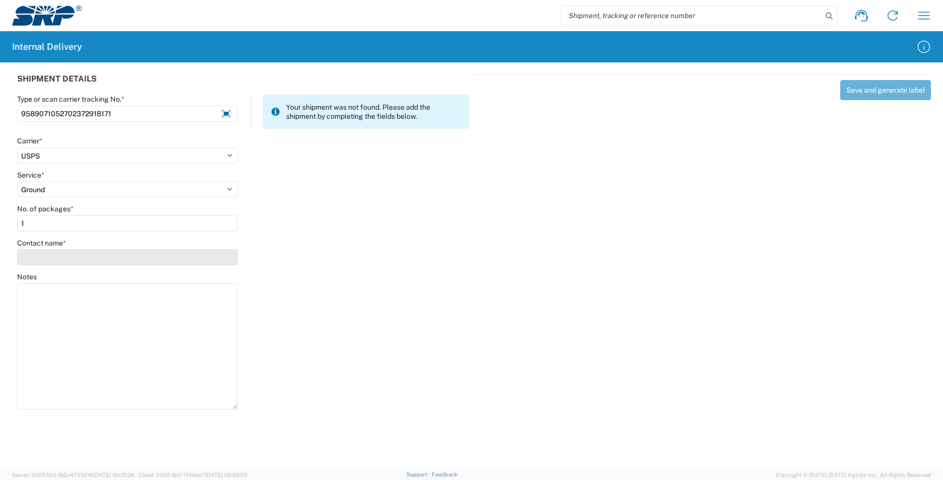
type input "1"
click at [29, 255] on input "Contact name *" at bounding box center [127, 257] width 221 height 16
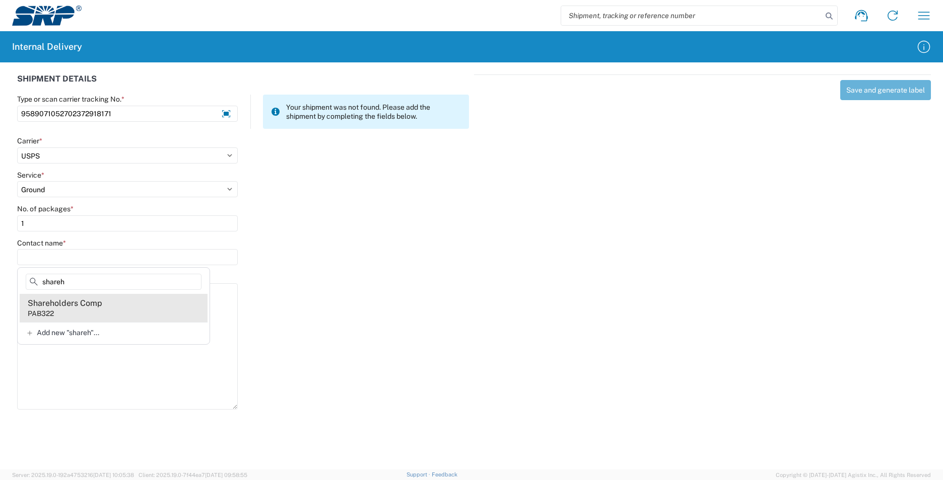
type input "shareh"
click at [127, 310] on agx-address-suggestion-item "Shareholders Comp PAB322" at bounding box center [114, 308] width 188 height 28
type input "Shareholders Comp"
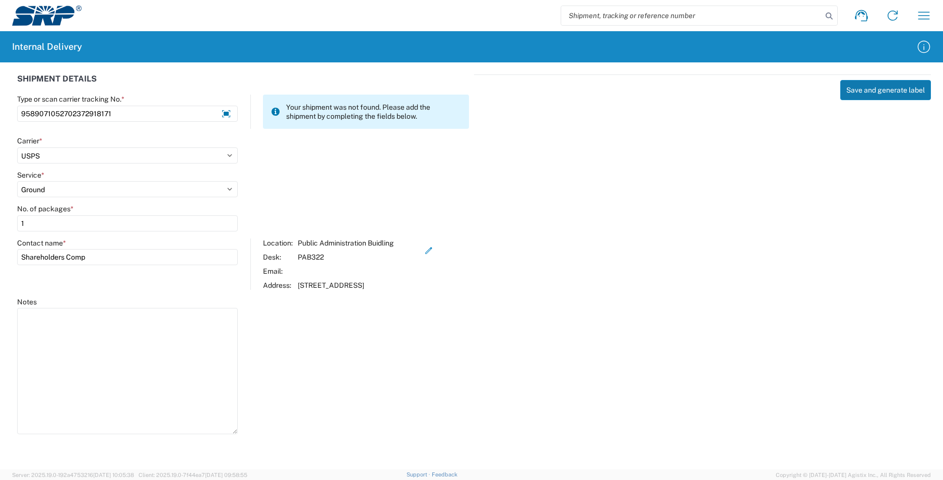
click at [867, 95] on button "Save and generate label" at bounding box center [885, 90] width 91 height 20
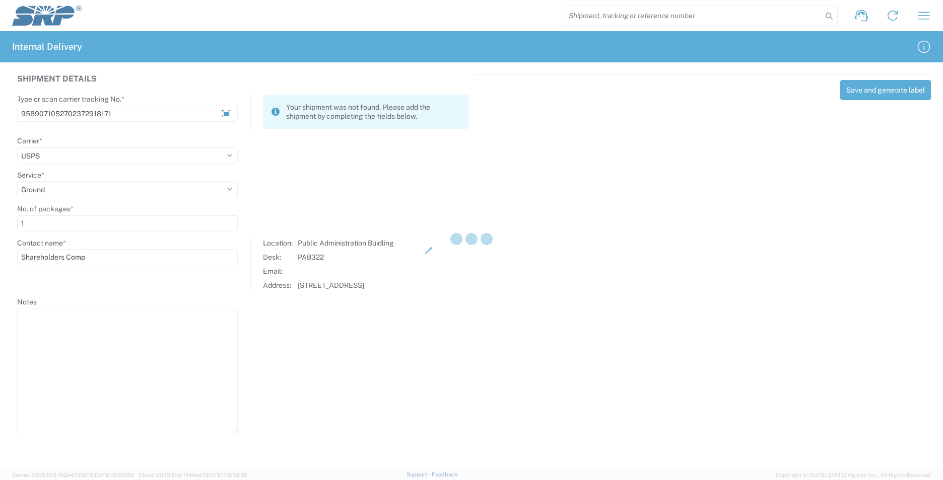
select select
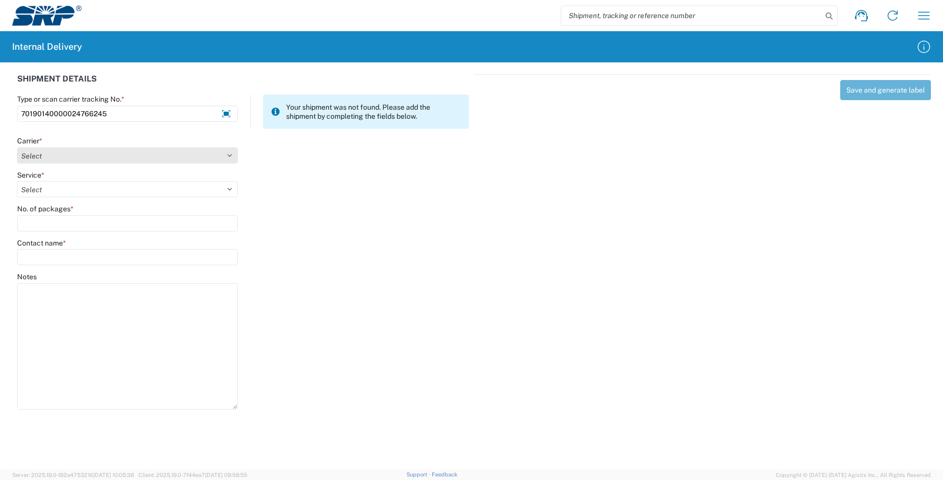
type input "70190140000024766245"
click at [64, 159] on select "Select AcctPay Amazon Logistics ATI Trucking BC Dimerco Logistics Empire Southw…" at bounding box center [127, 156] width 221 height 16
select select "137"
click at [17, 148] on select "Select AcctPay Amazon Logistics ATI Trucking BC Dimerco Logistics Empire Southw…" at bounding box center [127, 156] width 221 height 16
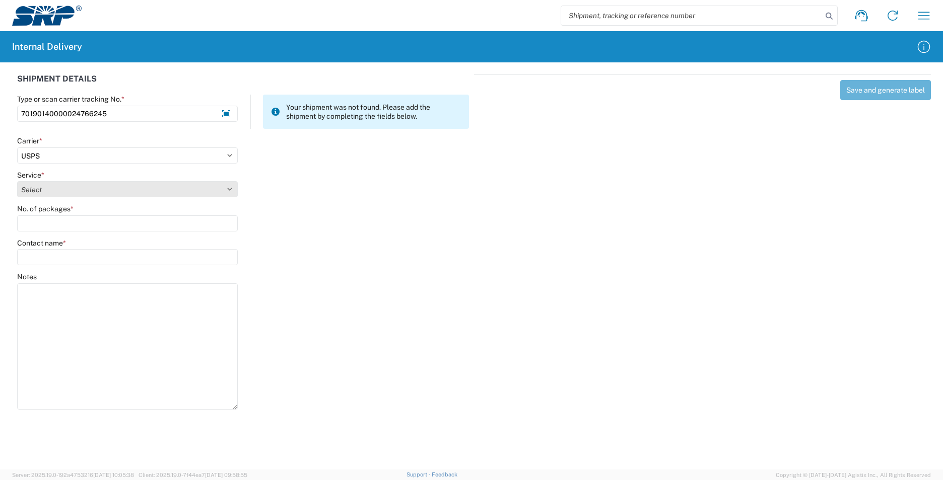
click at [41, 187] on select "Select 3 - 5 Day Bound Printed Matter Express Mail Flat-Rate Envelope Express M…" at bounding box center [127, 189] width 221 height 16
select select "17817"
click at [17, 181] on select "Select 3 - 5 Day Bound Printed Matter Express Mail Flat-Rate Envelope Express M…" at bounding box center [127, 189] width 221 height 16
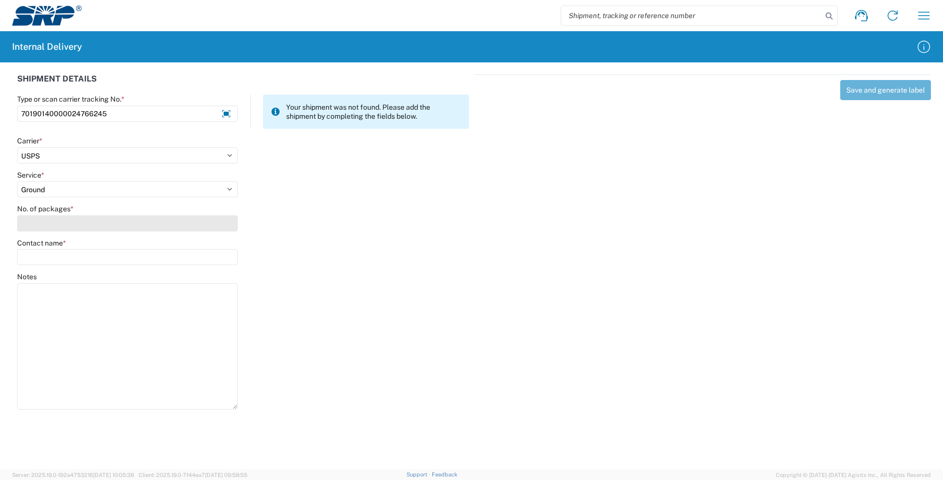
click at [42, 222] on input "No. of packages *" at bounding box center [127, 224] width 221 height 16
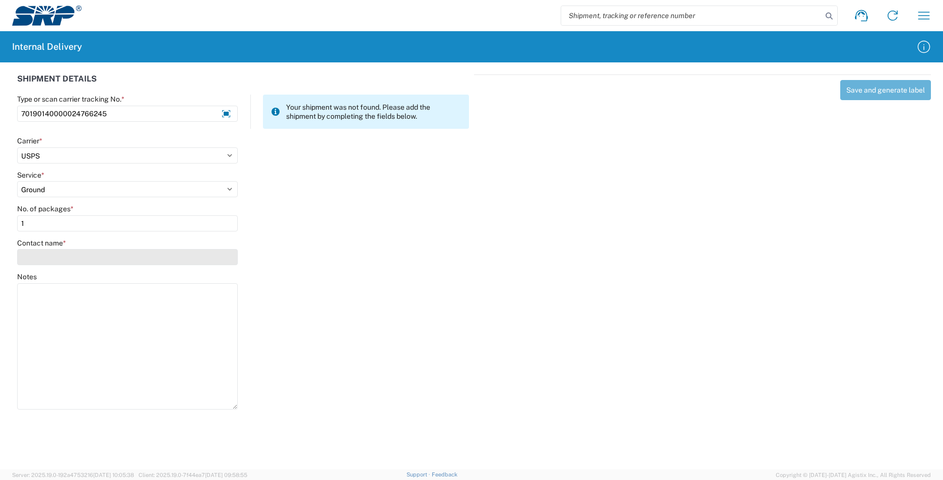
type input "1"
click at [46, 263] on input "Contact name *" at bounding box center [127, 257] width 221 height 16
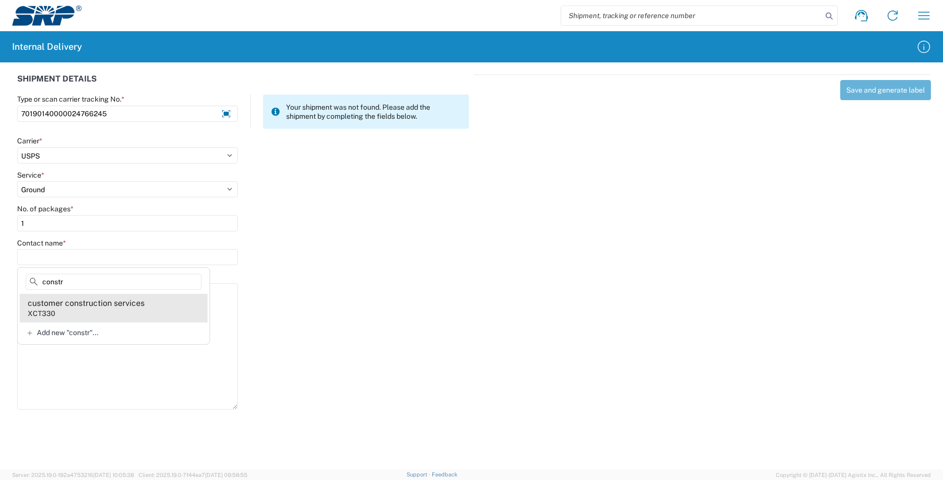
type input "constr"
click at [119, 313] on agx-address-suggestion-item "customer construction services XCT330" at bounding box center [114, 308] width 188 height 28
type input "customer construction services"
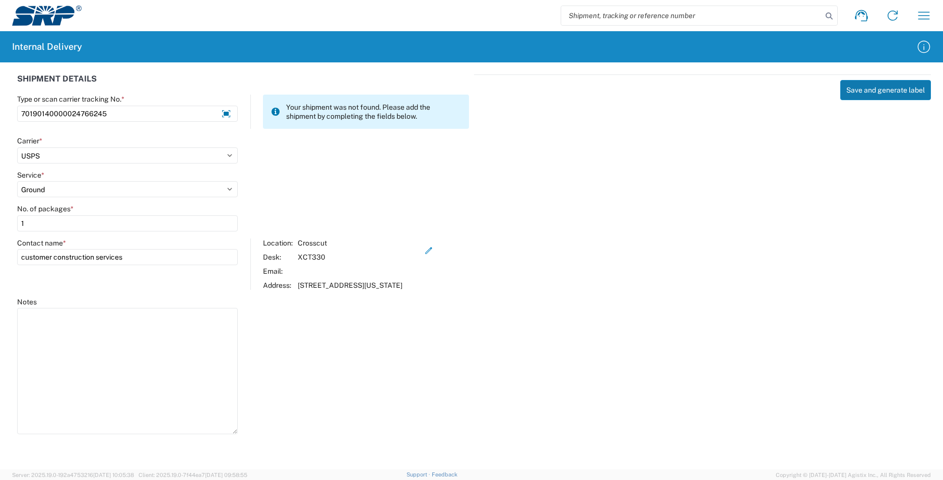
click at [853, 93] on button "Save and generate label" at bounding box center [885, 90] width 91 height 20
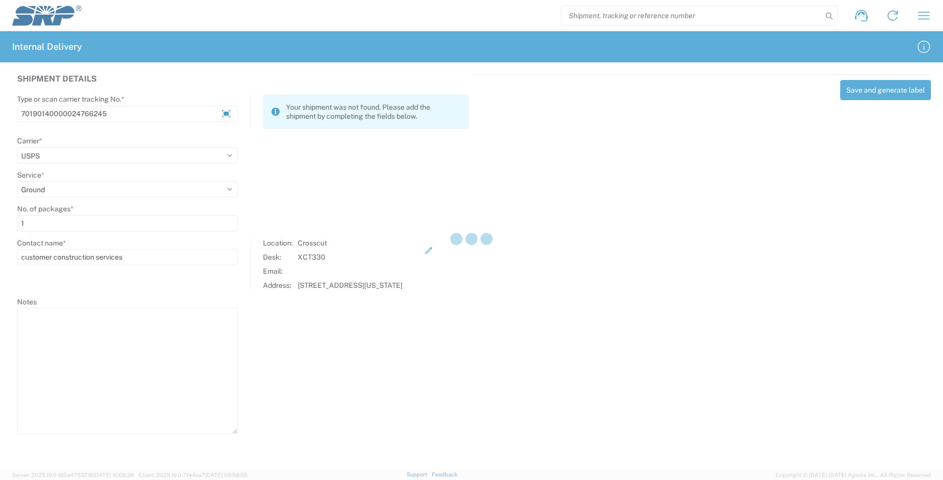
select select
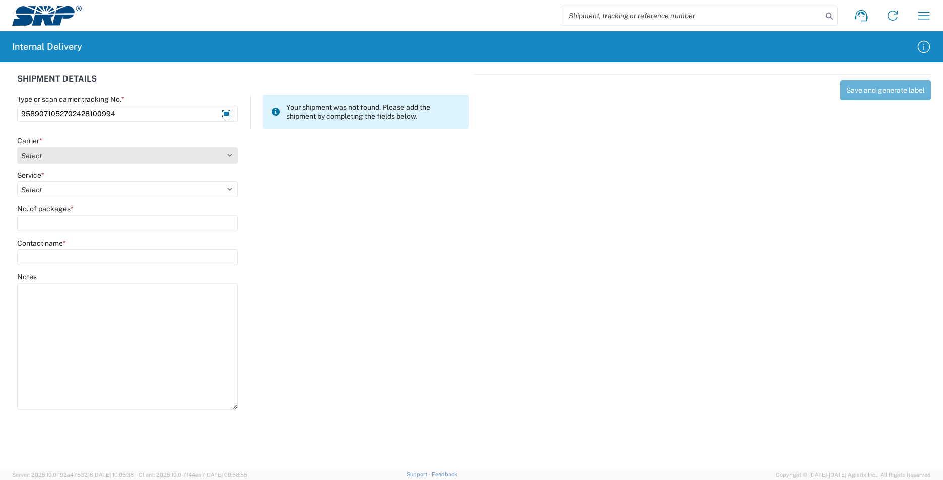
type input "9589071052702428100994"
click at [49, 160] on select "Select AcctPay Amazon Logistics ATI Trucking BC Dimerco Logistics Empire Southw…" at bounding box center [127, 156] width 221 height 16
select select "137"
click at [17, 148] on select "Select AcctPay Amazon Logistics ATI Trucking BC Dimerco Logistics Empire Southw…" at bounding box center [127, 156] width 221 height 16
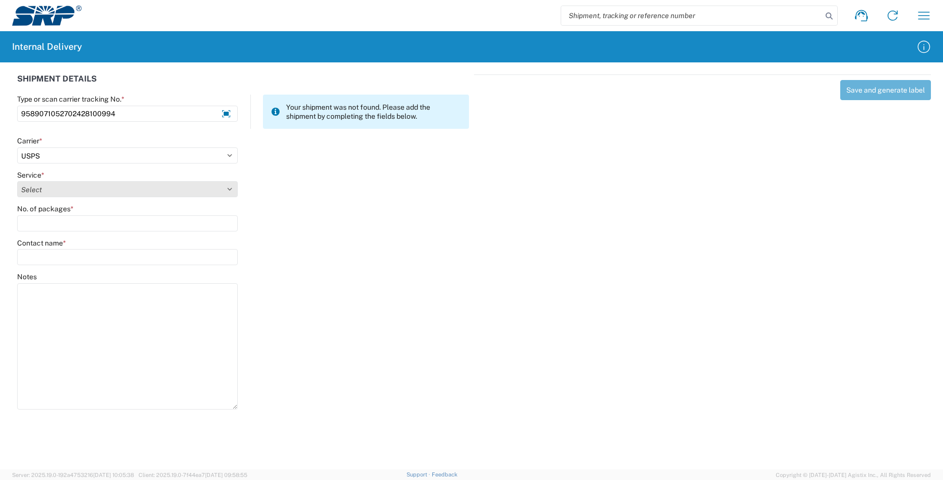
click at [61, 187] on select "Select 3 - 5 Day Bound Printed Matter Express Mail Flat-Rate Envelope Express M…" at bounding box center [127, 189] width 221 height 16
select select "17817"
click at [58, 192] on select "Select 3 - 5 Day Bound Printed Matter Express Mail Flat-Rate Envelope Express M…" at bounding box center [127, 189] width 221 height 16
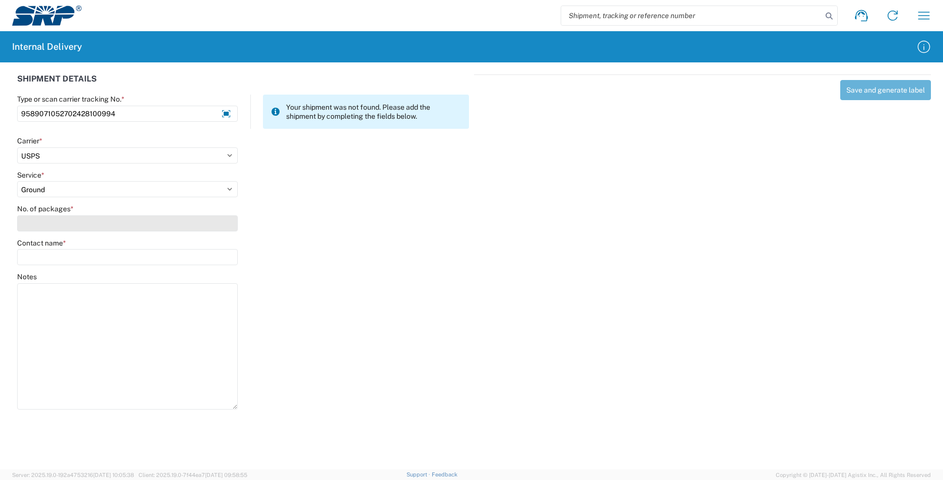
click at [42, 223] on input "No. of packages *" at bounding box center [127, 224] width 221 height 16
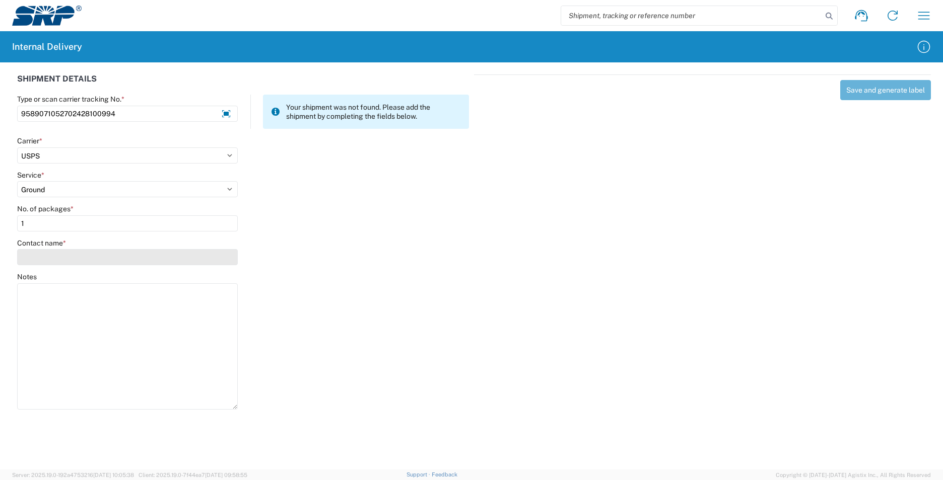
type input "1"
click at [43, 259] on input "Contact name *" at bounding box center [127, 257] width 221 height 16
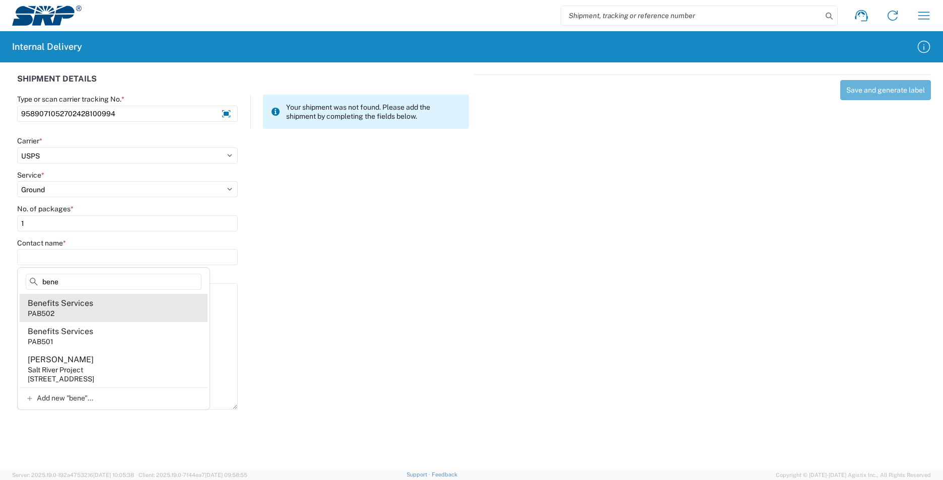
type input "bene"
click at [134, 307] on agx-address-suggestion-item "Benefits Services PAB502" at bounding box center [114, 308] width 188 height 28
type input "Benefits Services"
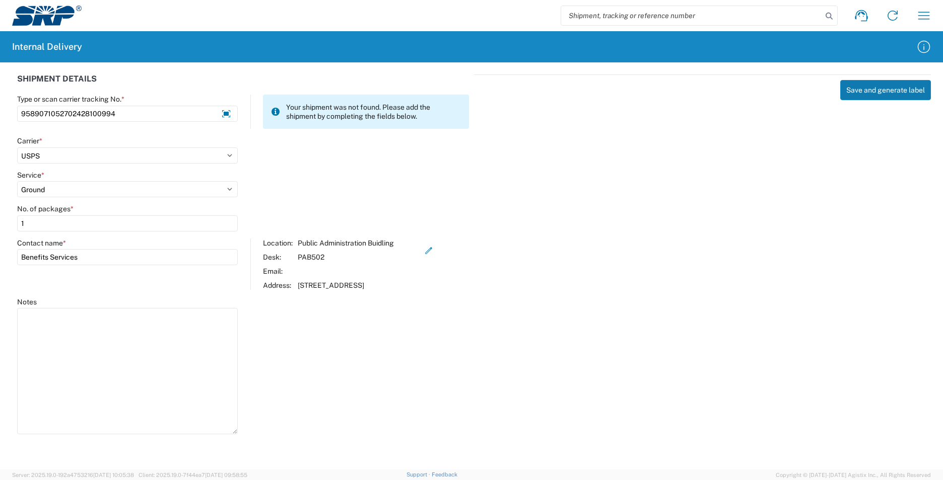
click at [864, 89] on button "Save and generate label" at bounding box center [885, 90] width 91 height 20
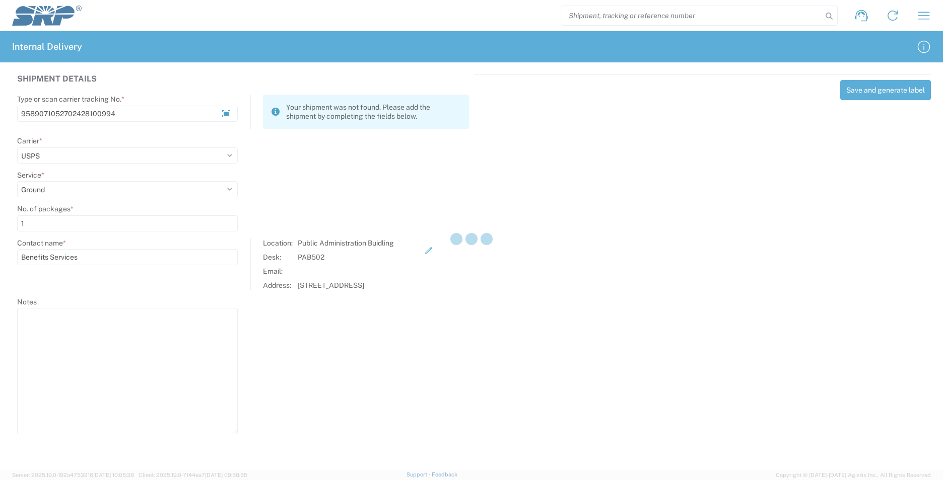
select select
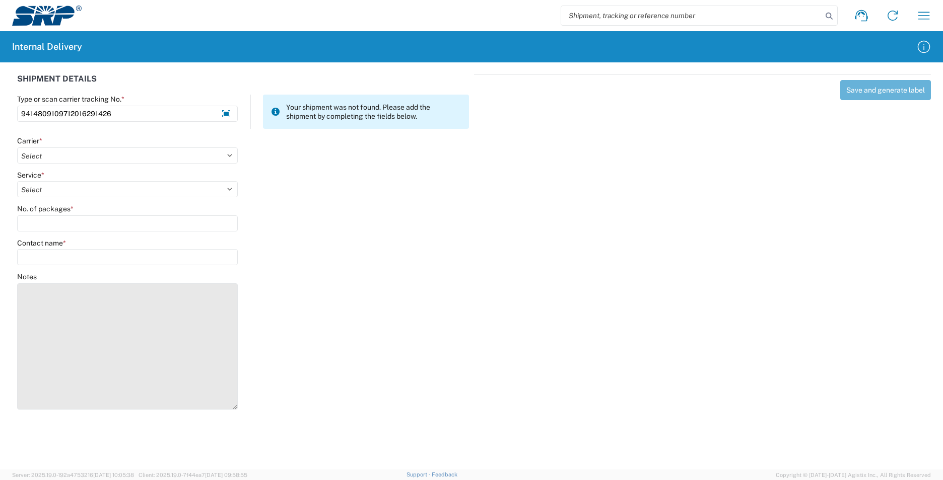
type input "9414809109712016291426"
click at [146, 303] on textarea "Notes" at bounding box center [127, 346] width 221 height 126
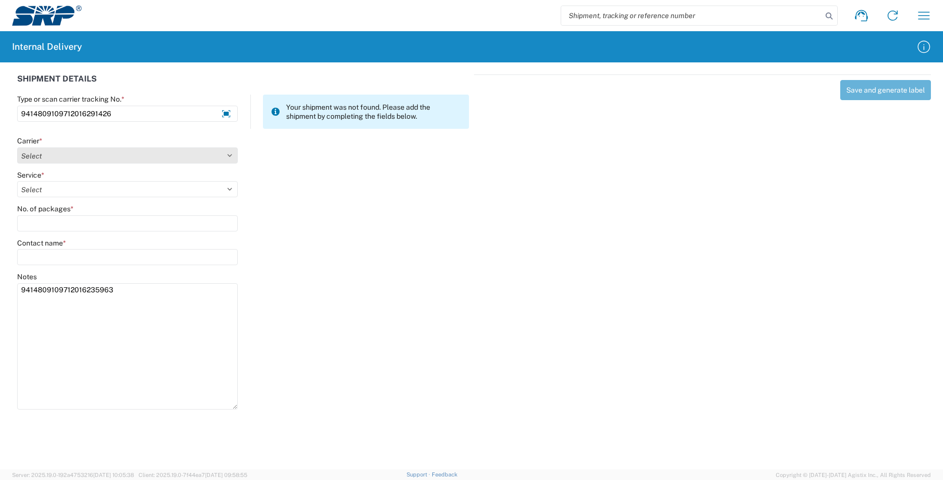
type textarea "9414809109712016235963"
click at [102, 156] on select "Select AcctPay Amazon Logistics ATI Trucking BC Dimerco Logistics Empire Southw…" at bounding box center [127, 156] width 221 height 16
select select "137"
click at [17, 148] on select "Select AcctPay Amazon Logistics ATI Trucking BC Dimerco Logistics Empire Southw…" at bounding box center [127, 156] width 221 height 16
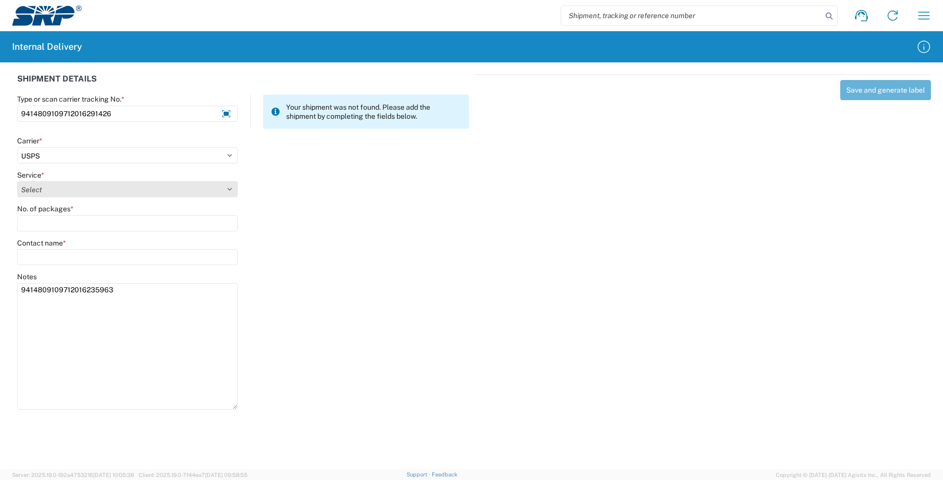
click at [78, 183] on select "Select 3 - 5 Day Bound Printed Matter Express Mail Flat-Rate Envelope Express M…" at bounding box center [127, 189] width 221 height 16
select select "17817"
click at [78, 184] on select "Select 3 - 5 Day Bound Printed Matter Express Mail Flat-Rate Envelope Express M…" at bounding box center [127, 189] width 221 height 16
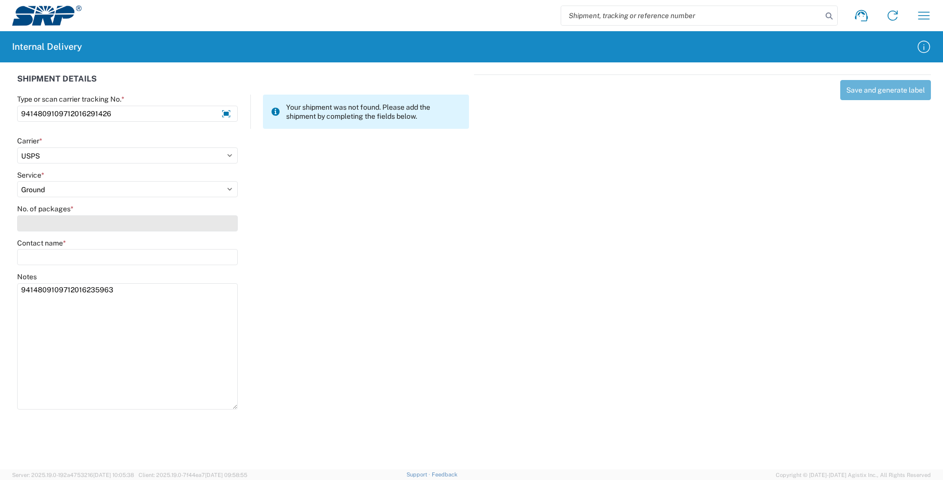
click at [57, 224] on input "No. of packages *" at bounding box center [127, 224] width 221 height 16
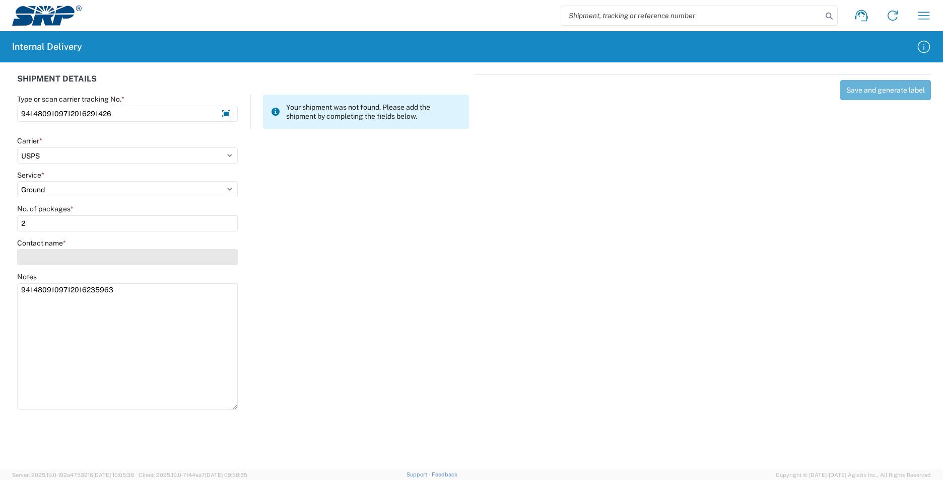
type input "2"
click at [53, 260] on input "Contact name *" at bounding box center [127, 257] width 221 height 16
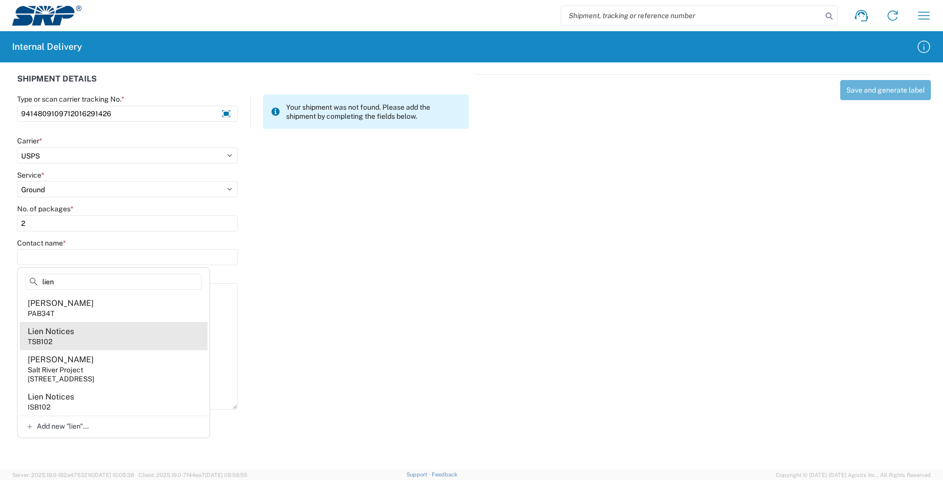
type input "lien"
click at [96, 337] on agx-address-suggestion-item "Lien Notices TSB102" at bounding box center [114, 336] width 188 height 28
type input "Lien Notices"
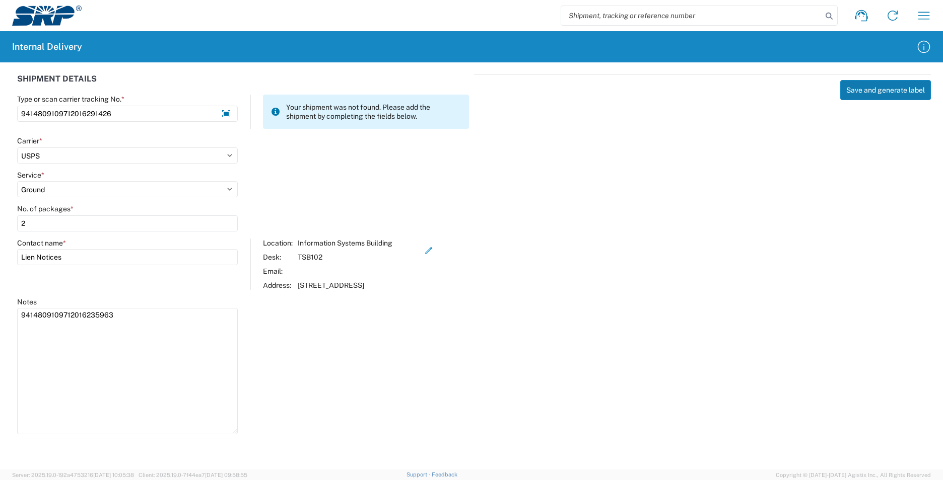
click at [856, 88] on button "Save and generate label" at bounding box center [885, 90] width 91 height 20
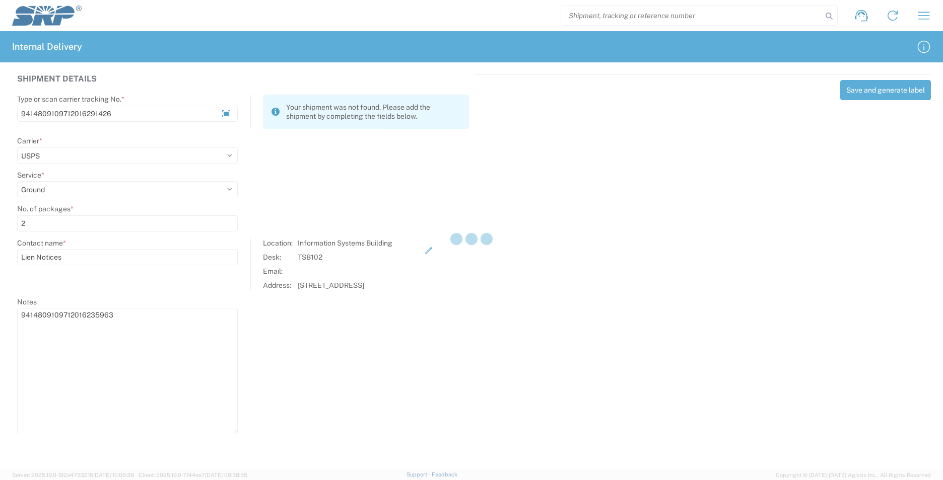
select select
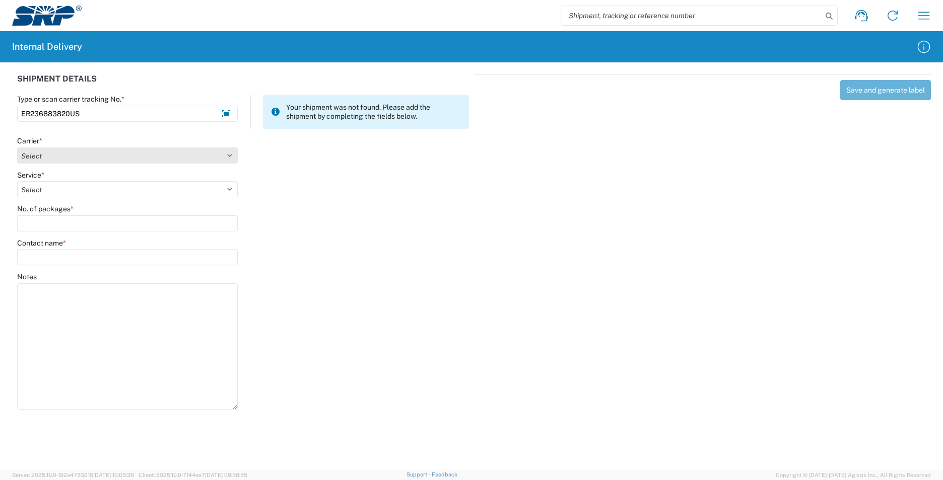
type input "ER236883820US"
click at [57, 159] on select "Select AcctPay Amazon Logistics ATI Trucking BC Dimerco Logistics Empire Southw…" at bounding box center [127, 156] width 221 height 16
select select "137"
click at [17, 148] on select "Select AcctPay Amazon Logistics ATI Trucking BC Dimerco Logistics Empire Southw…" at bounding box center [127, 156] width 221 height 16
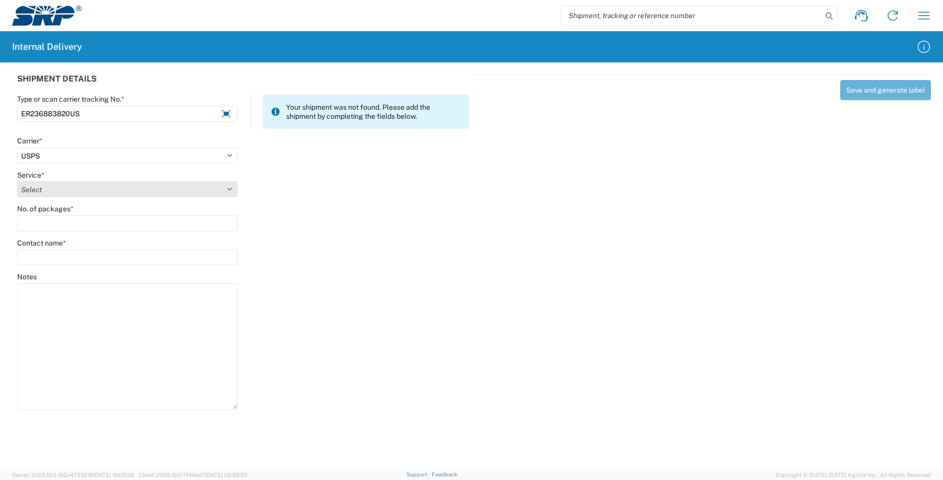
click at [44, 189] on select "Select 3 - 5 Day Bound Printed Matter Express Mail Flat-Rate Envelope Express M…" at bounding box center [127, 189] width 221 height 16
select select "17817"
click at [44, 189] on select "Select 3 - 5 Day Bound Printed Matter Express Mail Flat-Rate Envelope Express M…" at bounding box center [127, 189] width 221 height 16
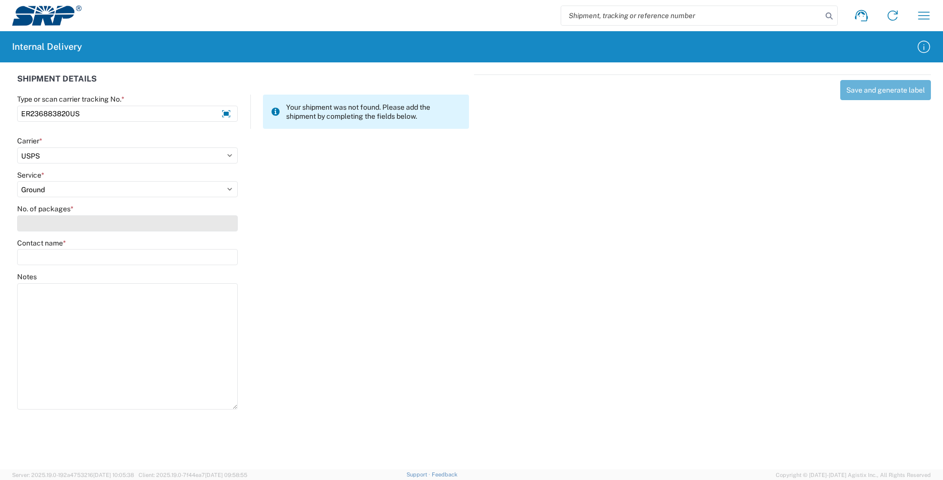
click at [41, 224] on input "No. of packages *" at bounding box center [127, 224] width 221 height 16
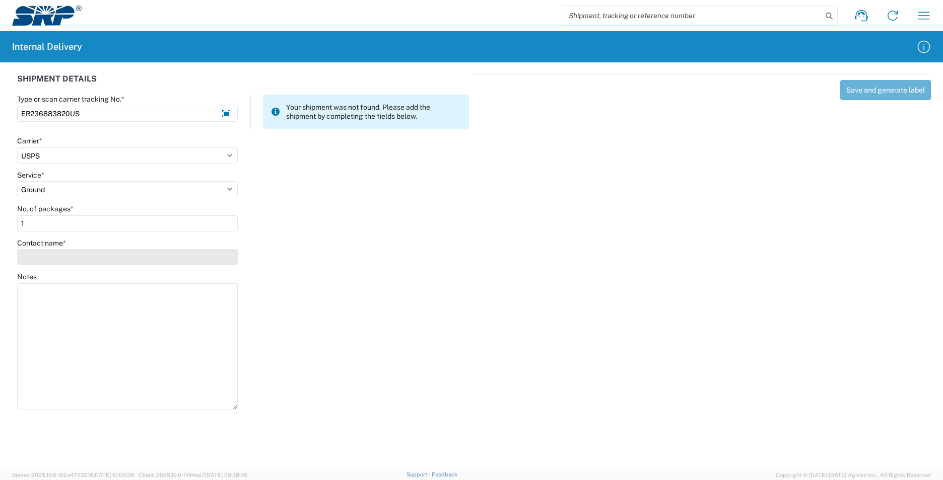
type input "1"
click at [40, 252] on input "Contact name *" at bounding box center [127, 257] width 221 height 16
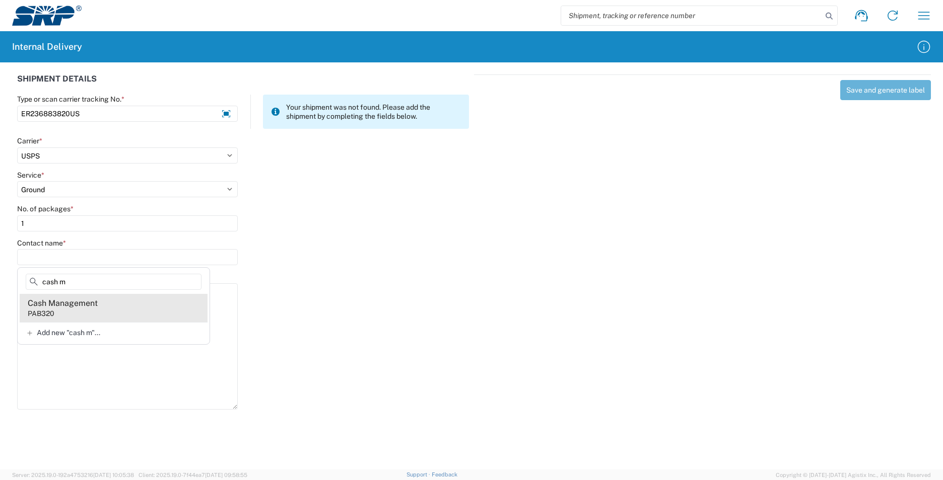
type input "cash m"
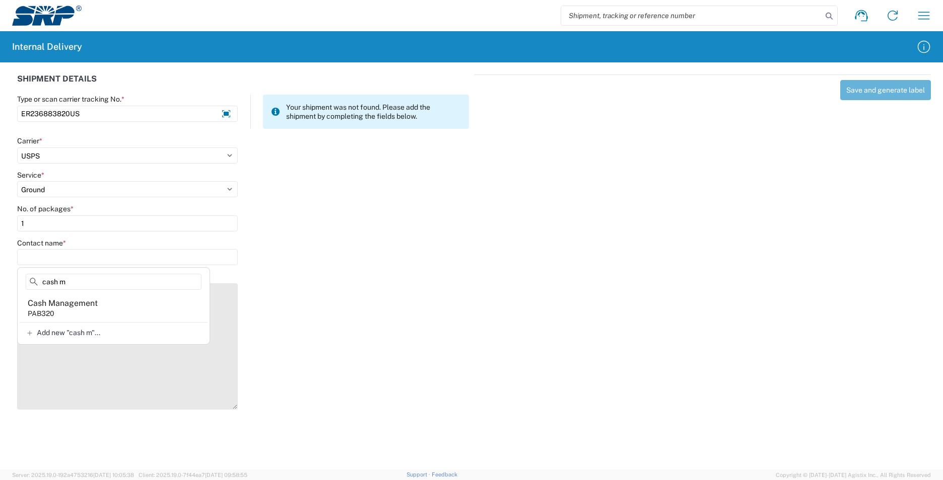
click at [125, 310] on agx-address-suggestion-item "Cash Management PAB320" at bounding box center [114, 308] width 188 height 28
type input "Cash Management"
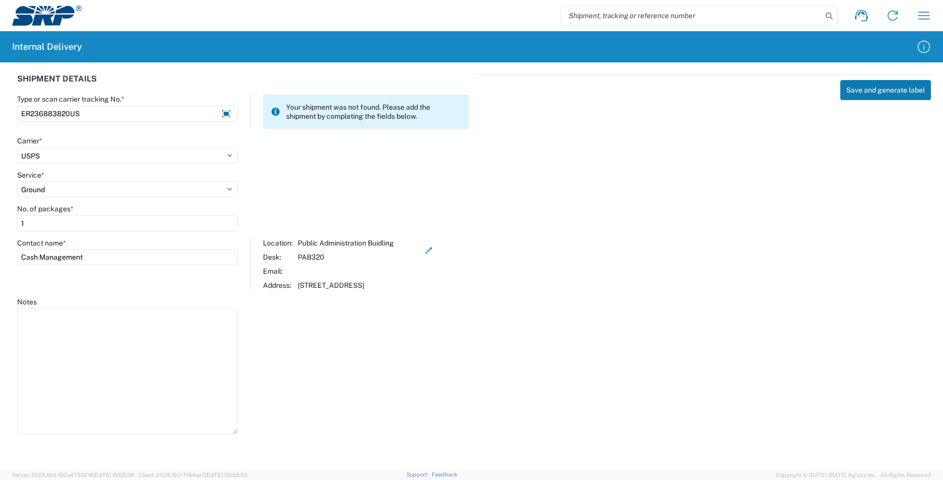
click at [850, 89] on button "Save and generate label" at bounding box center [885, 90] width 91 height 20
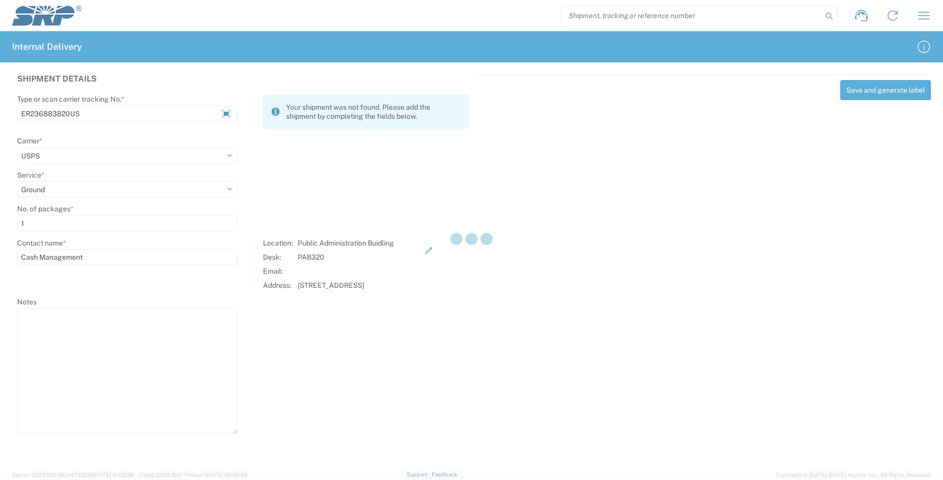
select select
